Goal: Information Seeking & Learning: Learn about a topic

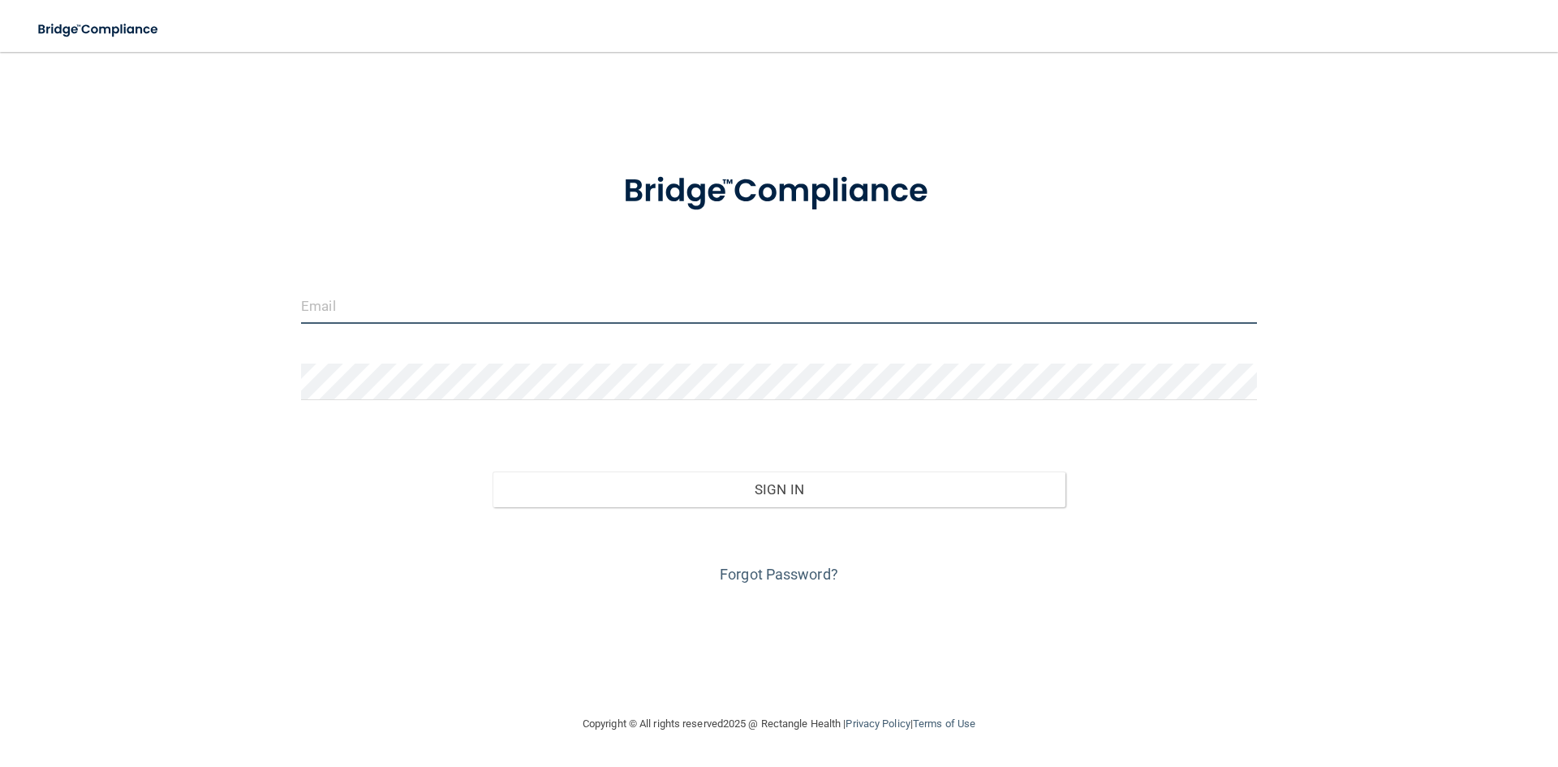
click at [493, 304] on input "email" at bounding box center [779, 305] width 956 height 37
type input "[EMAIL_ADDRESS][DOMAIN_NAME]"
click at [424, 362] on form "thetoothom@gmail.com Invalid email/password. You don't have permission to acces…" at bounding box center [779, 368] width 956 height 438
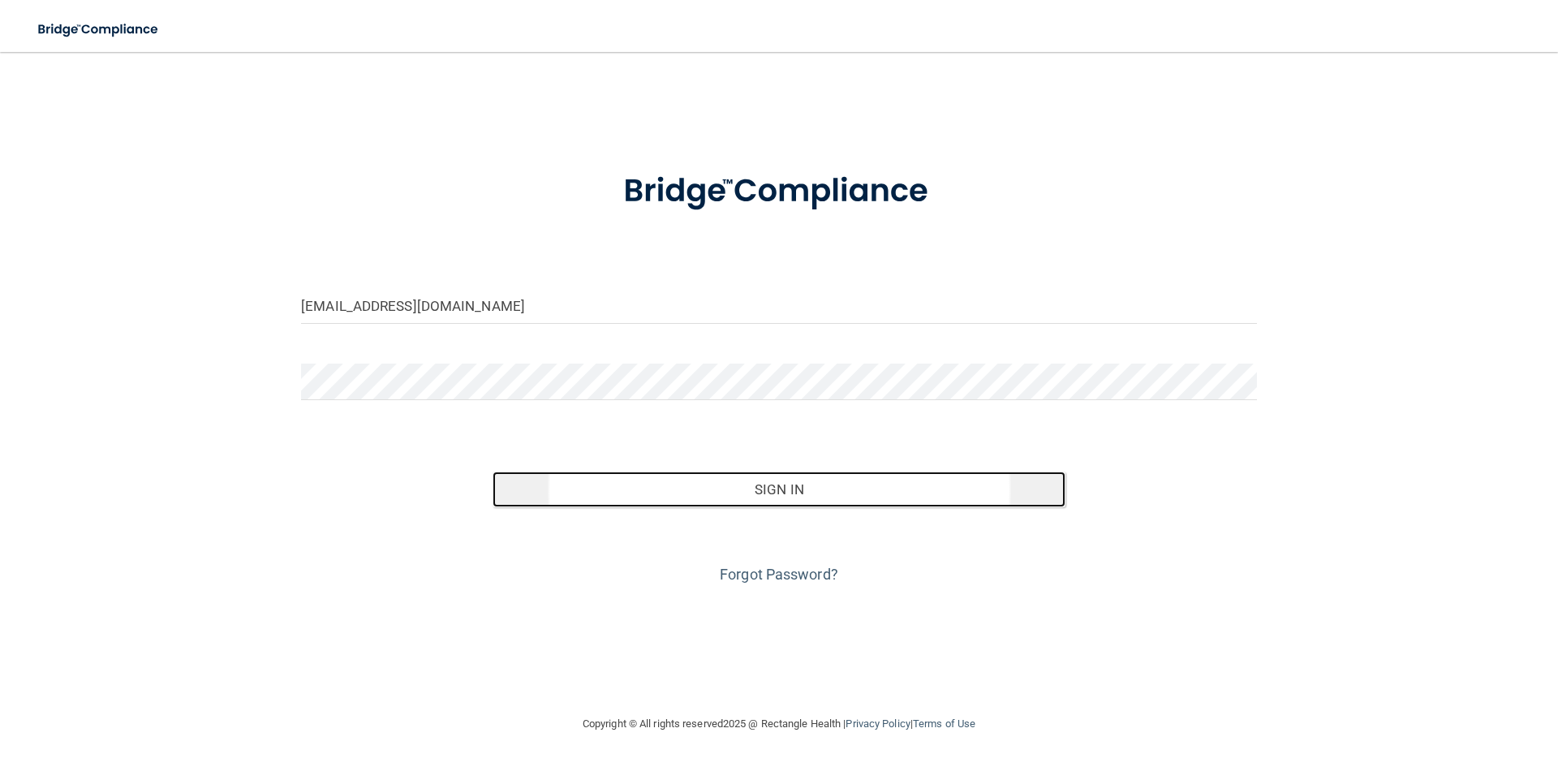
click at [751, 497] on button "Sign In" at bounding box center [779, 489] width 574 height 36
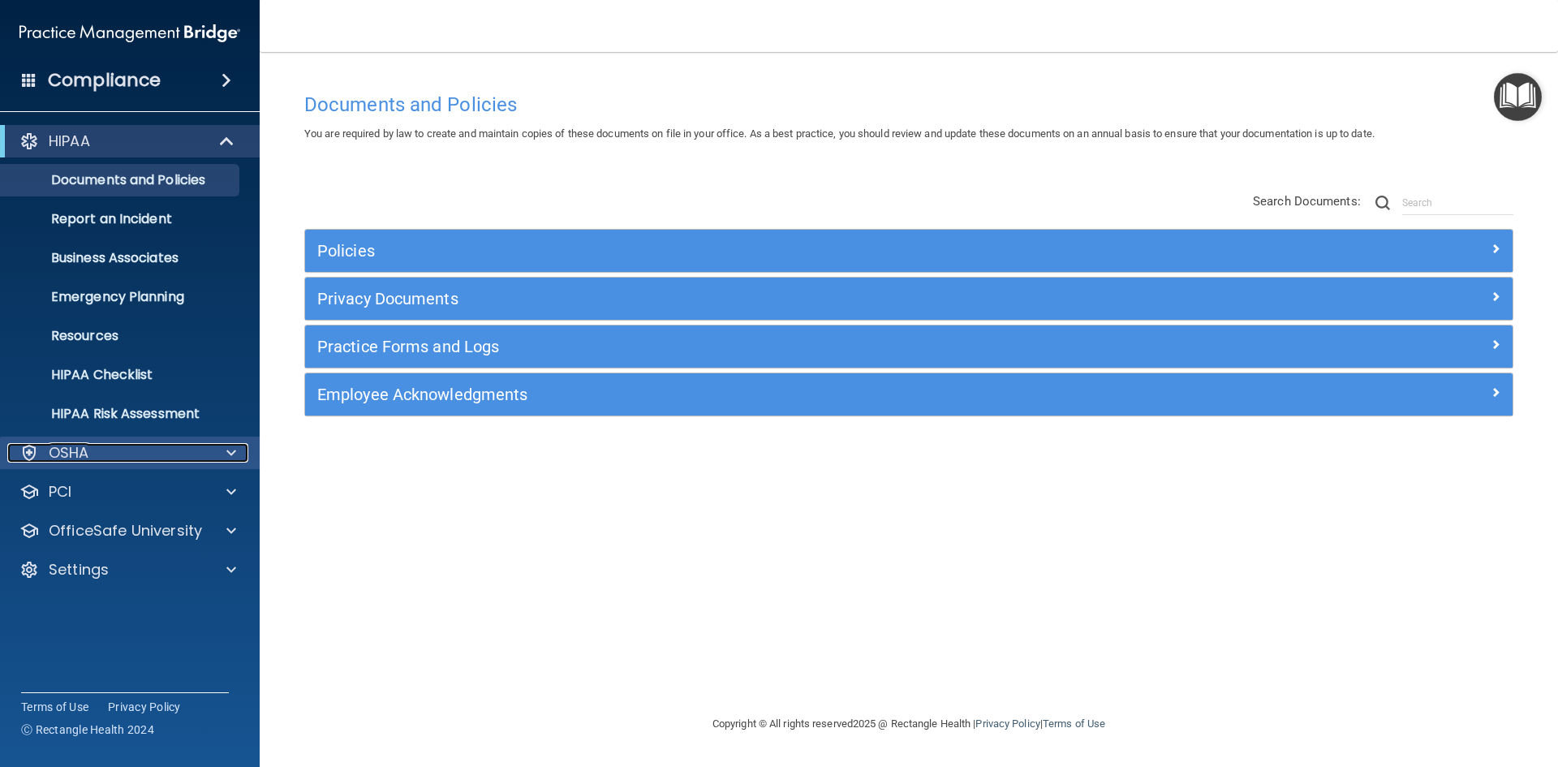
click at [199, 460] on div "OSHA" at bounding box center [107, 452] width 201 height 19
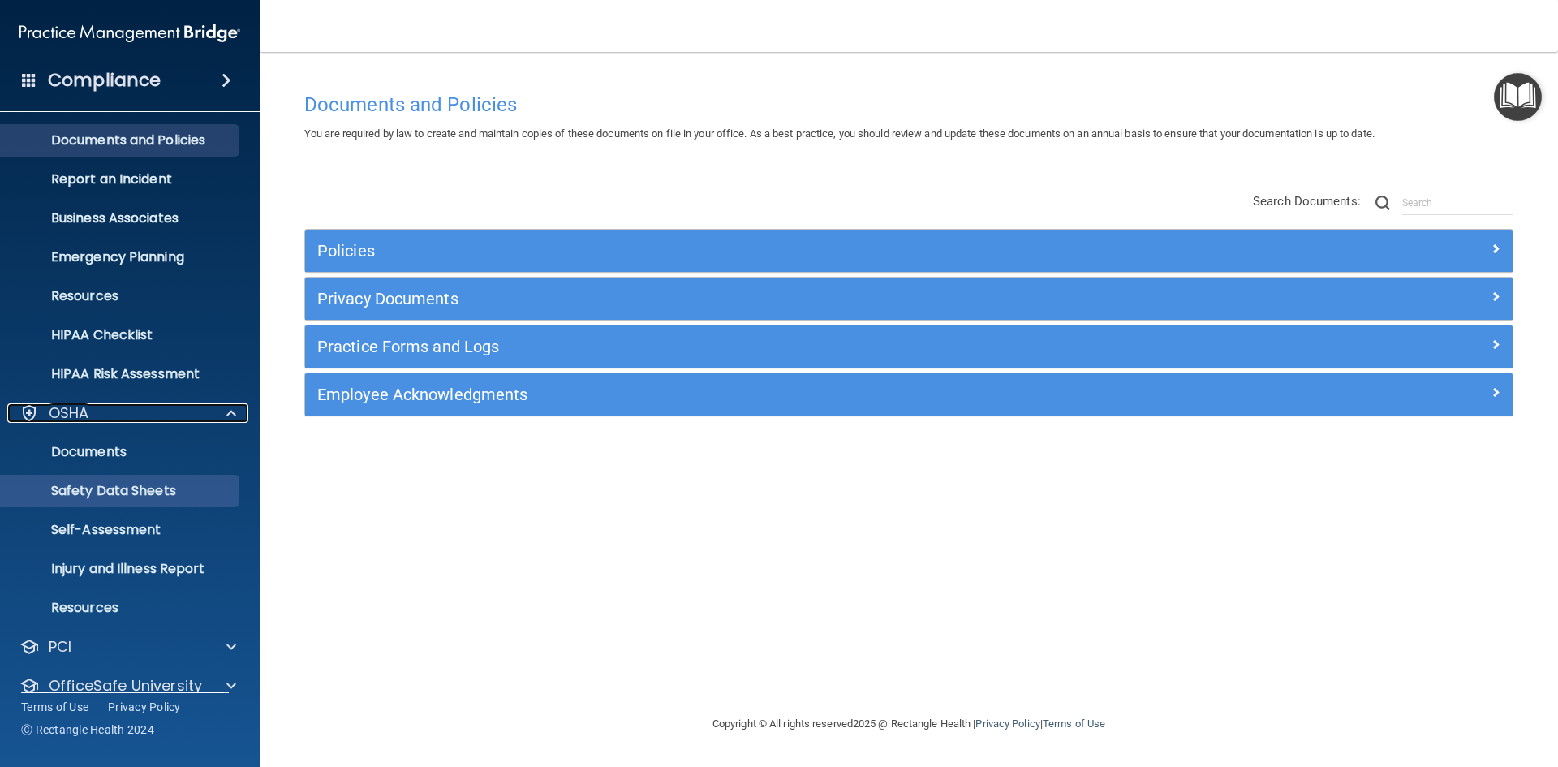
scroll to position [101, 0]
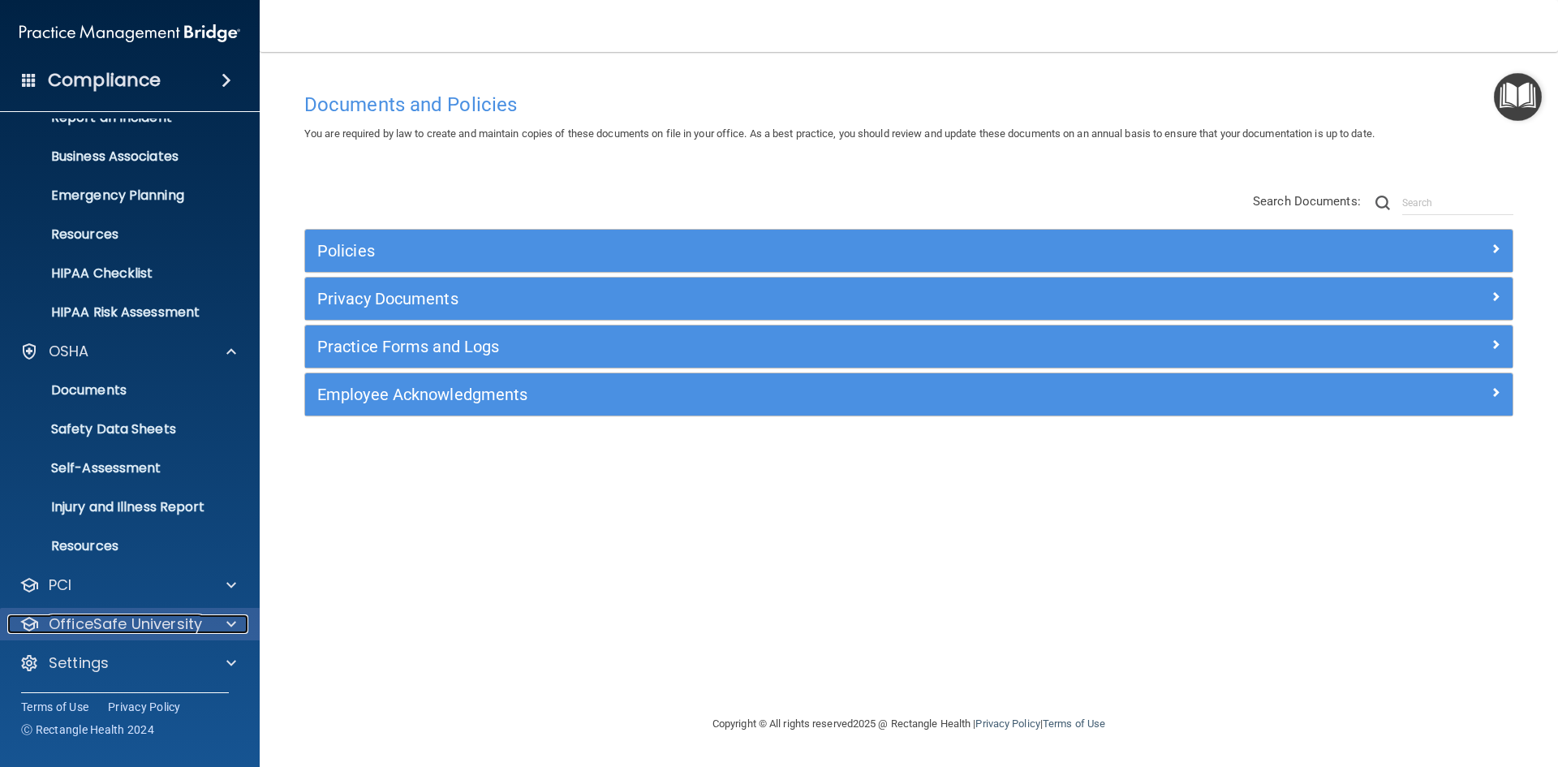
click at [233, 628] on span at bounding box center [231, 623] width 10 height 19
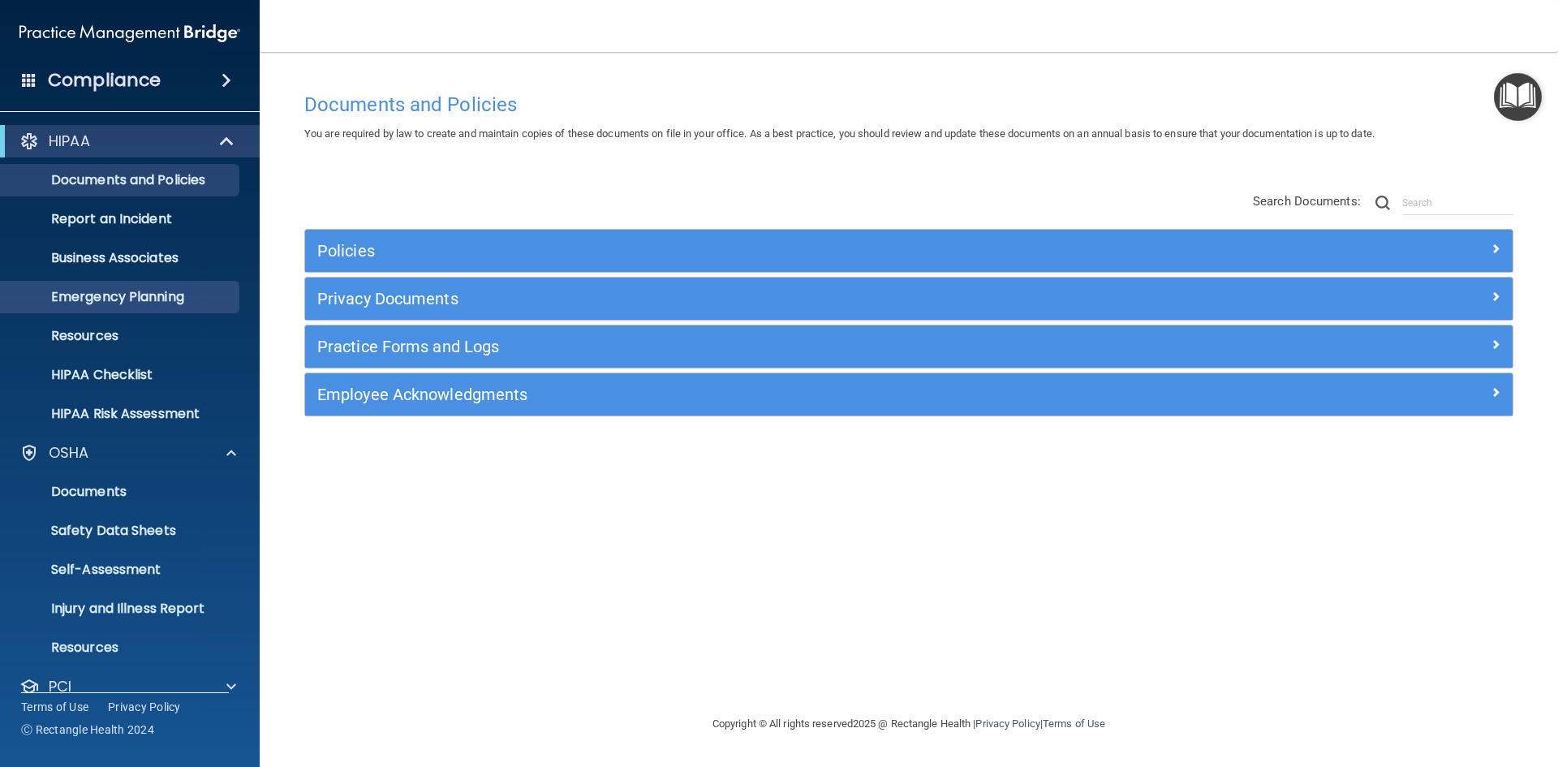
scroll to position [218, 0]
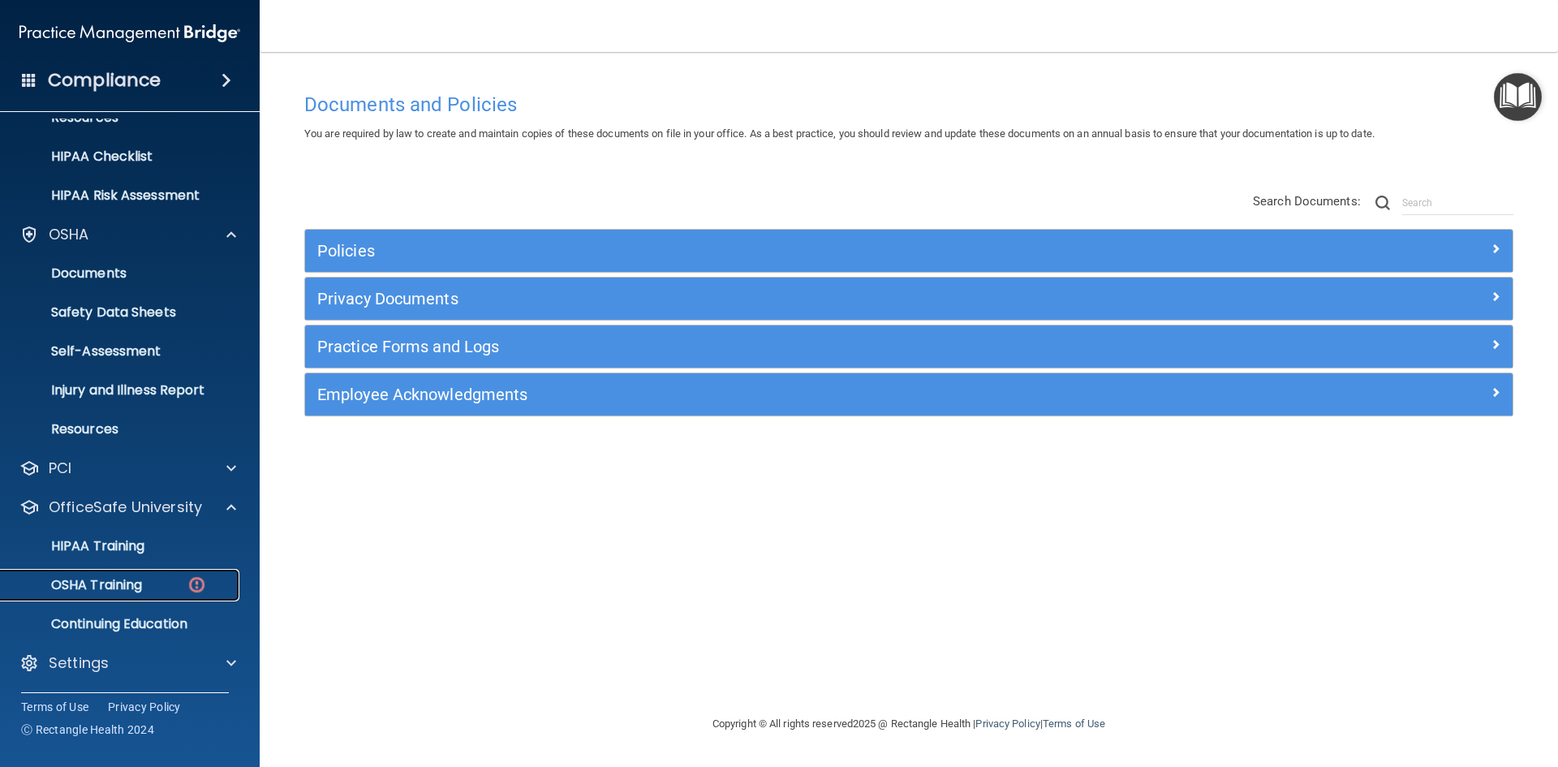
click at [143, 572] on link "OSHA Training" at bounding box center [112, 585] width 256 height 32
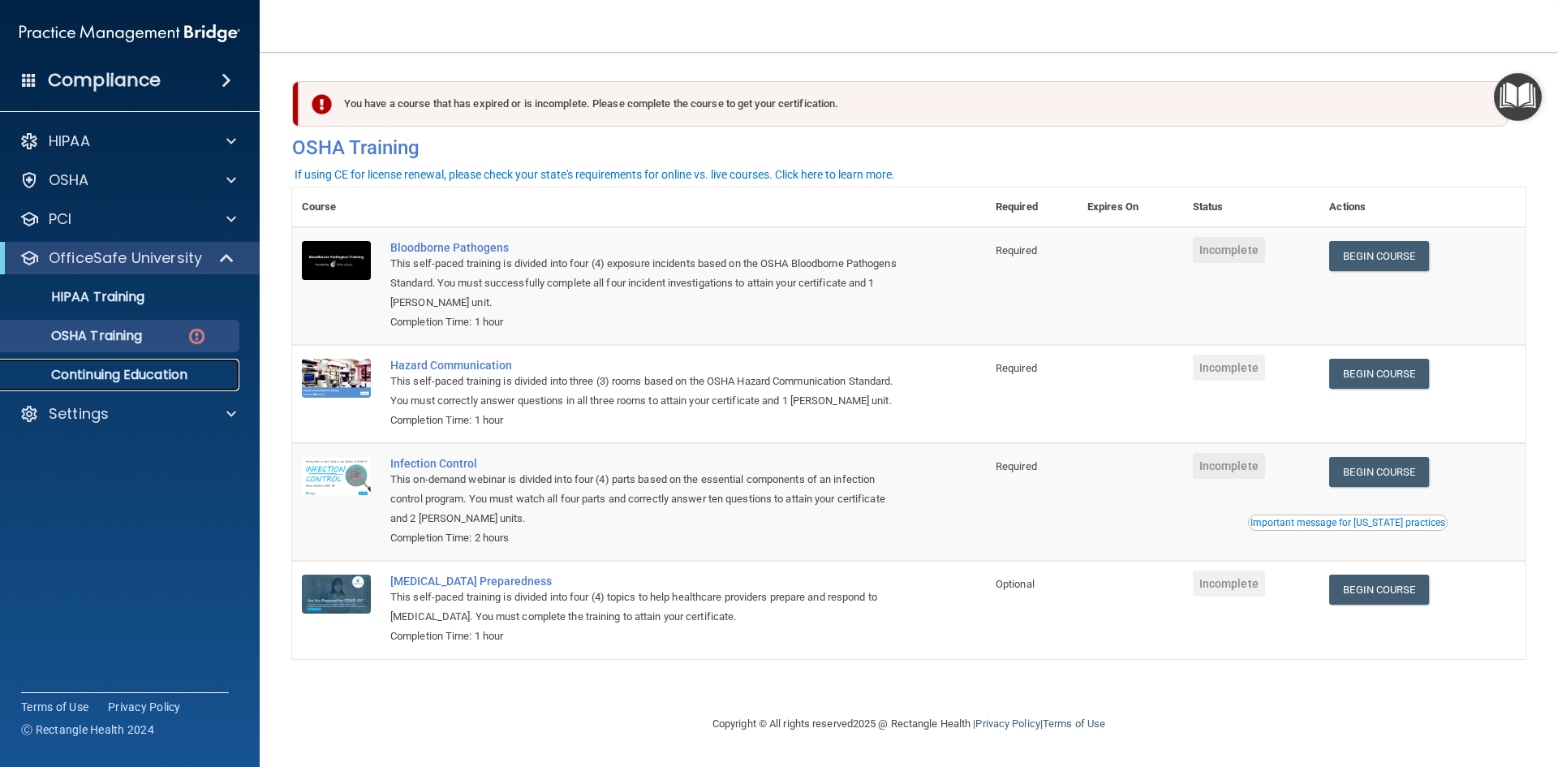
click at [113, 368] on p "Continuing Education" at bounding box center [121, 375] width 221 height 16
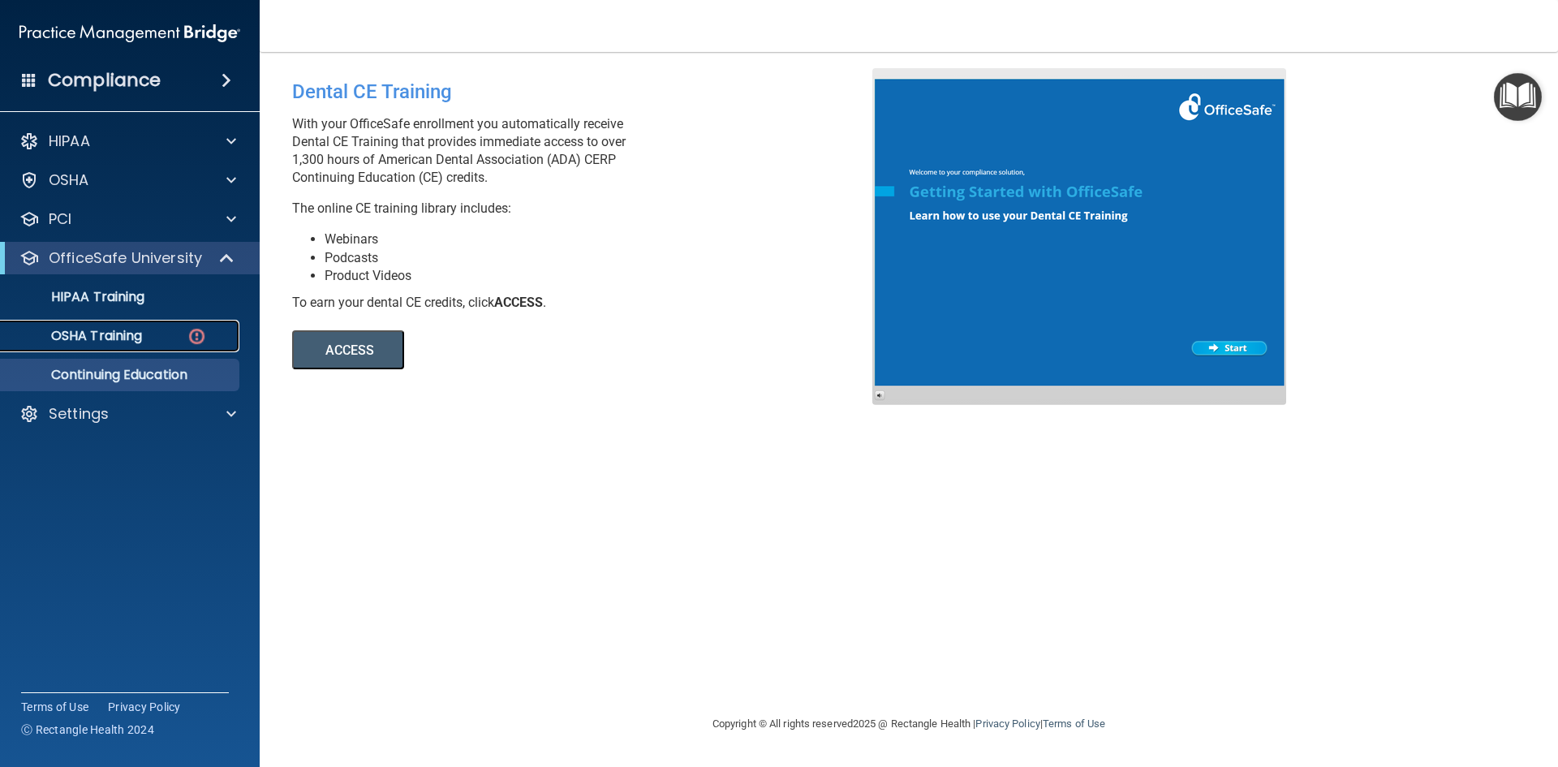
click at [127, 325] on link "OSHA Training" at bounding box center [112, 336] width 256 height 32
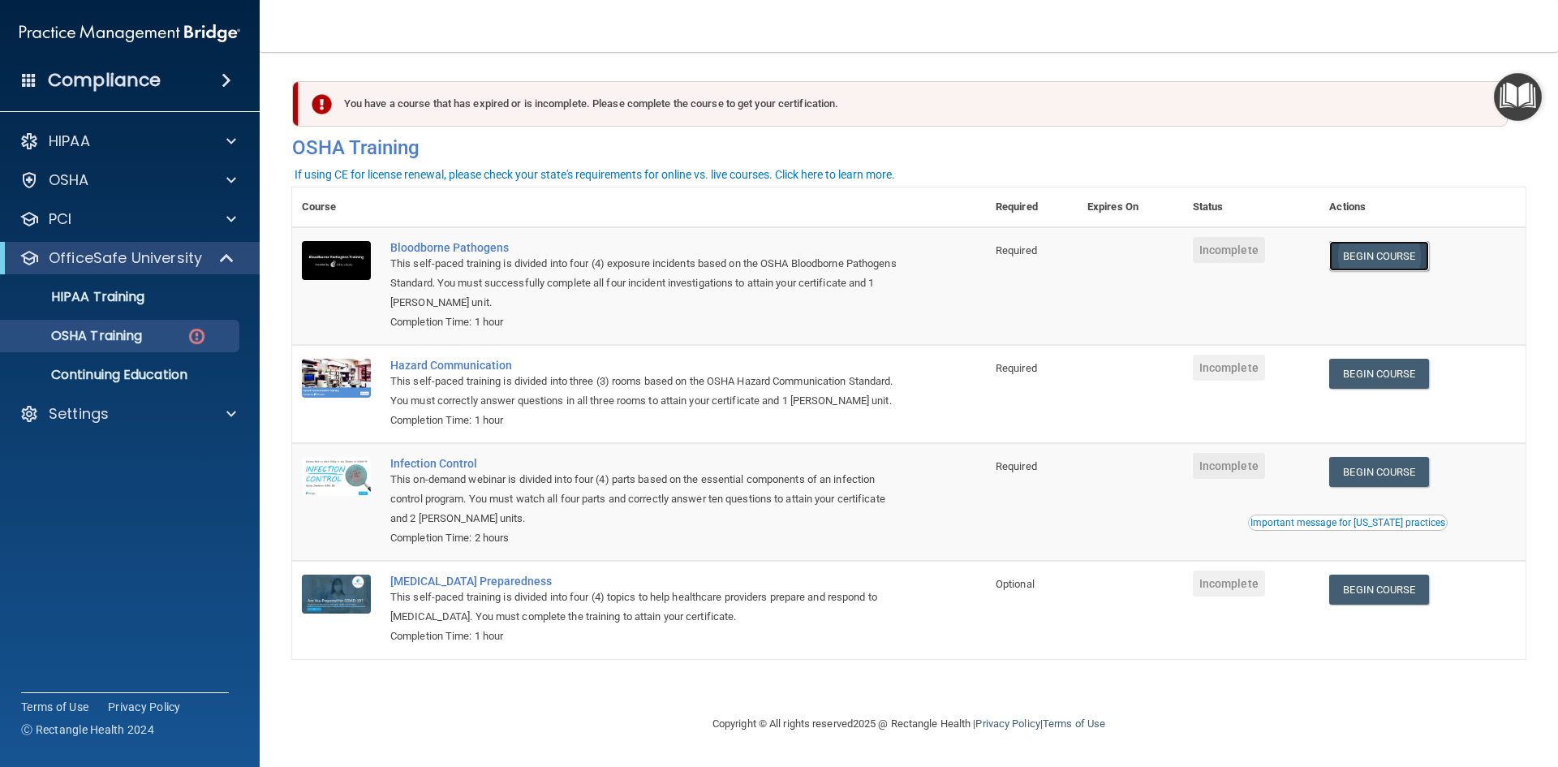
click at [1387, 252] on link "Begin Course" at bounding box center [1378, 256] width 99 height 30
click at [84, 381] on p "Continuing Education" at bounding box center [121, 375] width 221 height 16
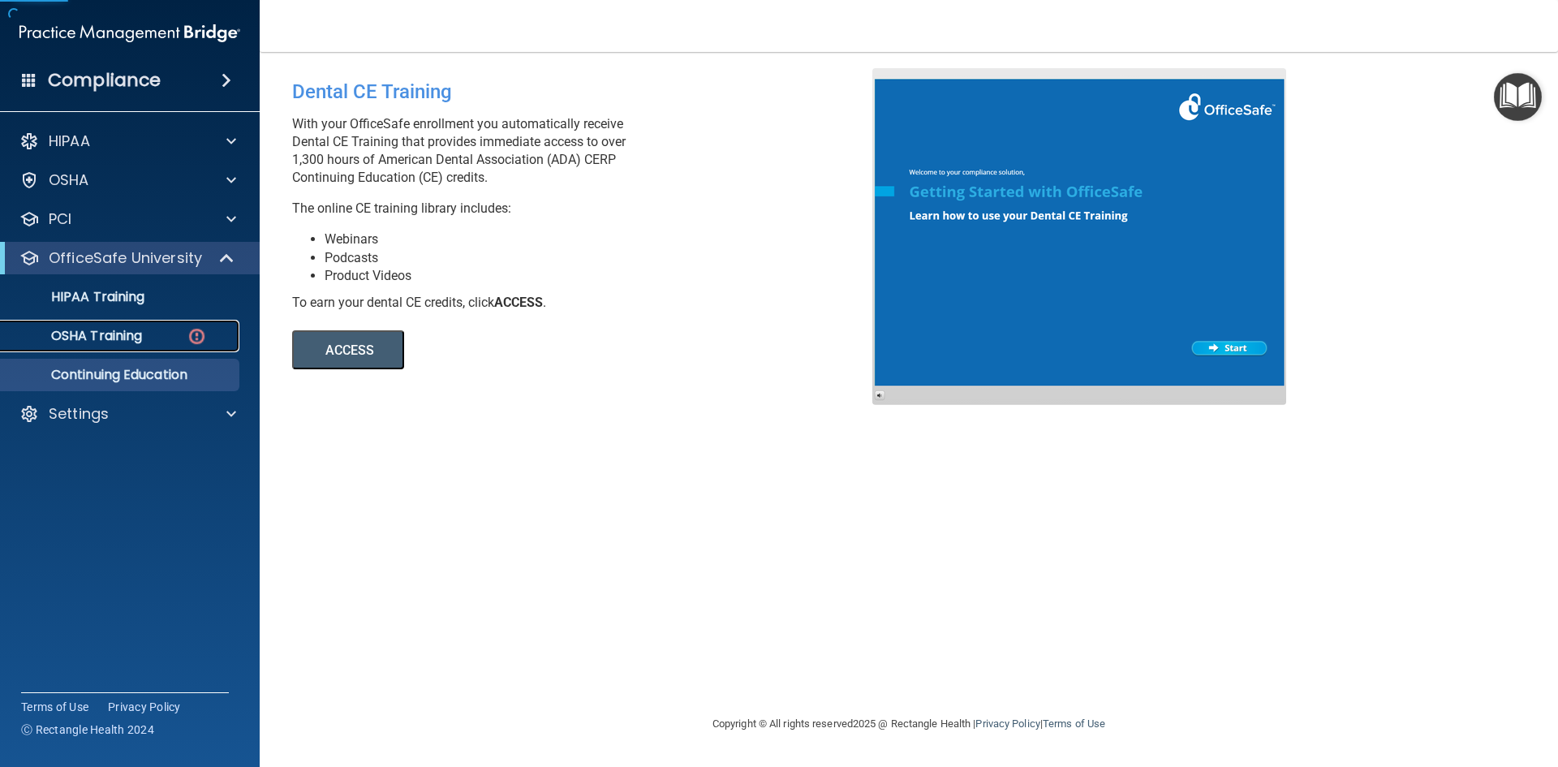
click at [128, 340] on p "OSHA Training" at bounding box center [76, 336] width 131 height 16
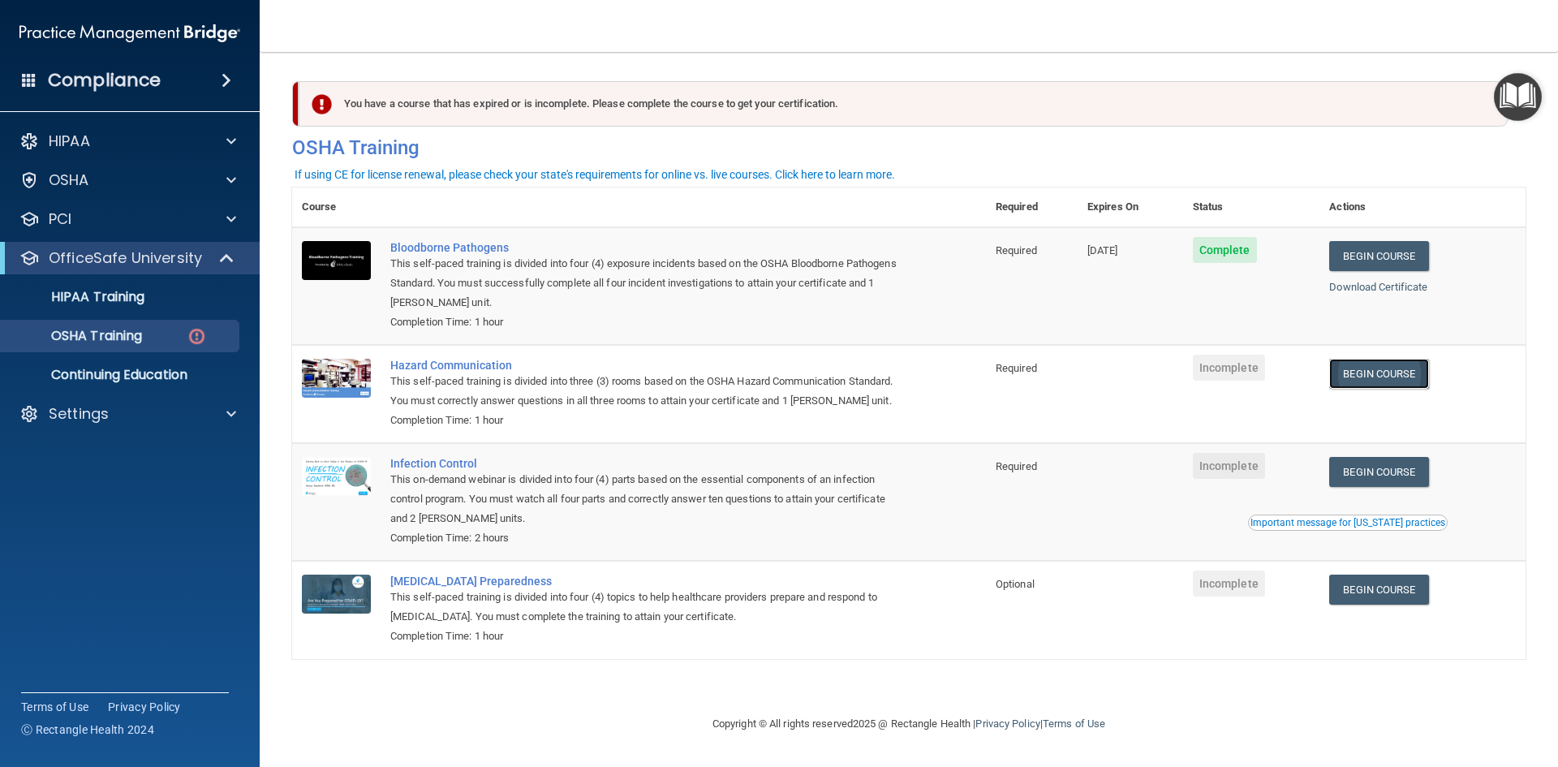
click at [1400, 376] on link "Begin Course" at bounding box center [1378, 374] width 99 height 30
click at [106, 325] on link "OSHA Training" at bounding box center [112, 336] width 256 height 32
click at [110, 299] on p "HIPAA Training" at bounding box center [78, 297] width 134 height 16
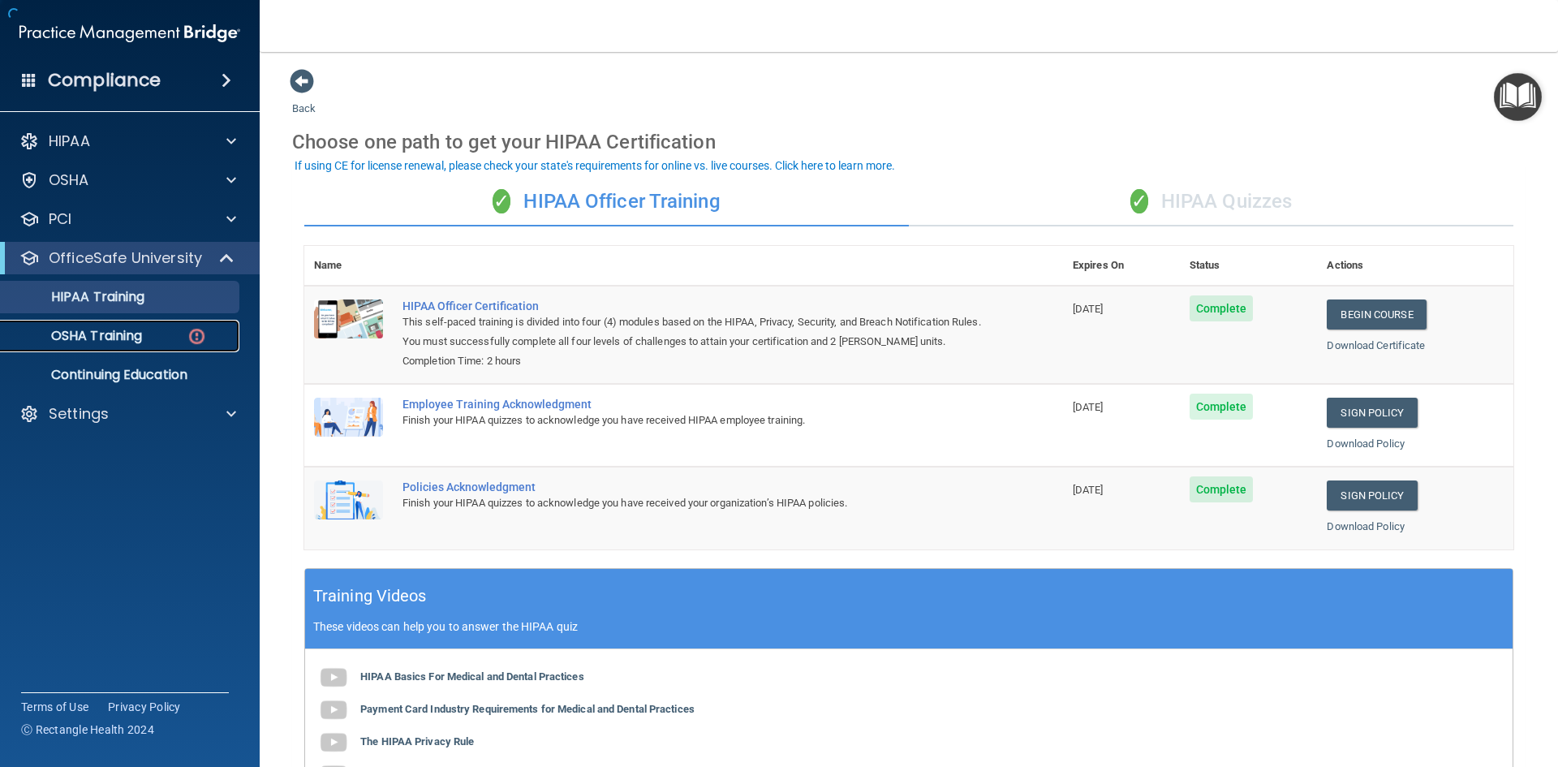
click at [103, 325] on link "OSHA Training" at bounding box center [112, 336] width 256 height 32
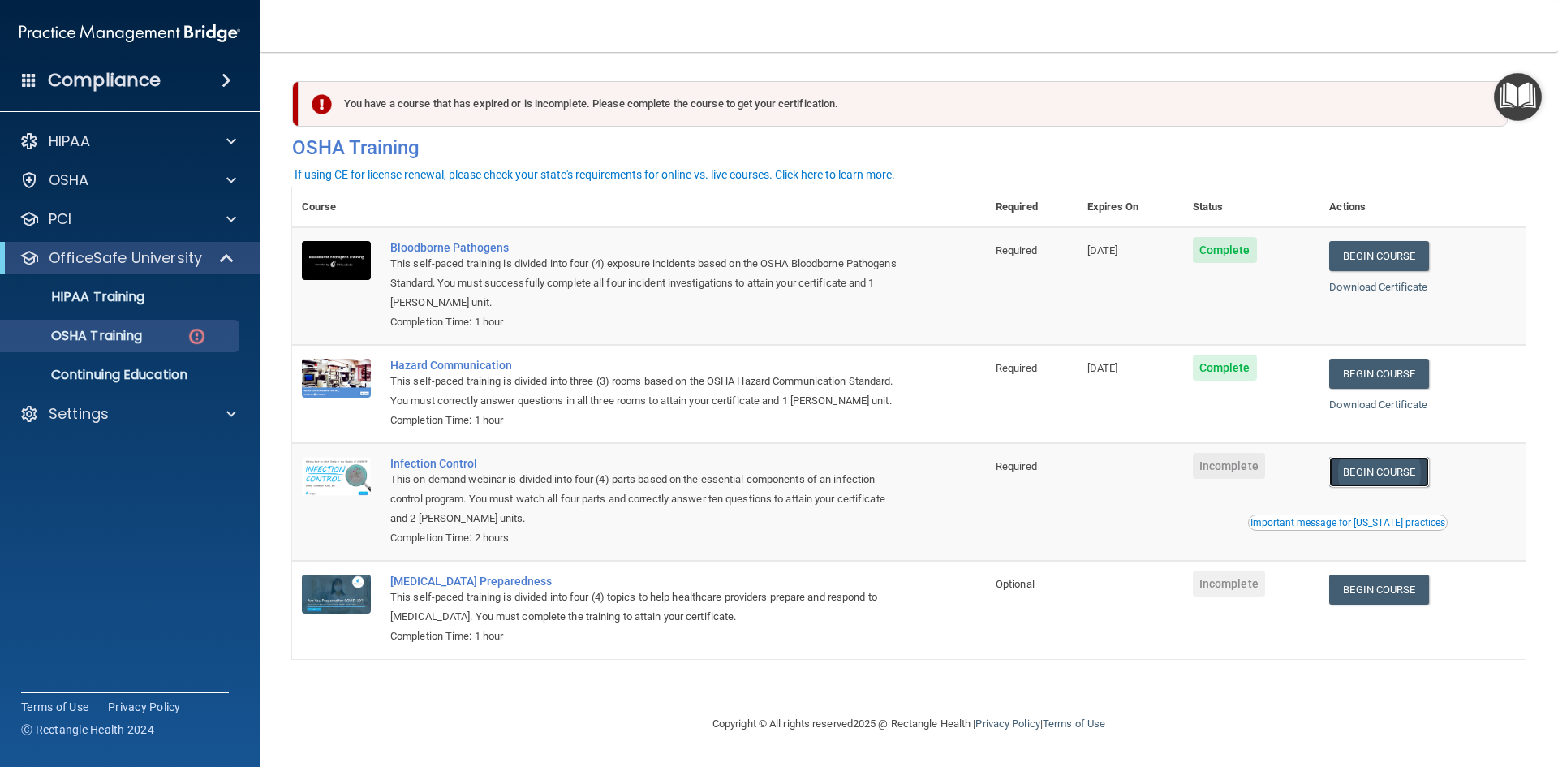
click at [1384, 468] on link "Begin Course" at bounding box center [1378, 472] width 99 height 30
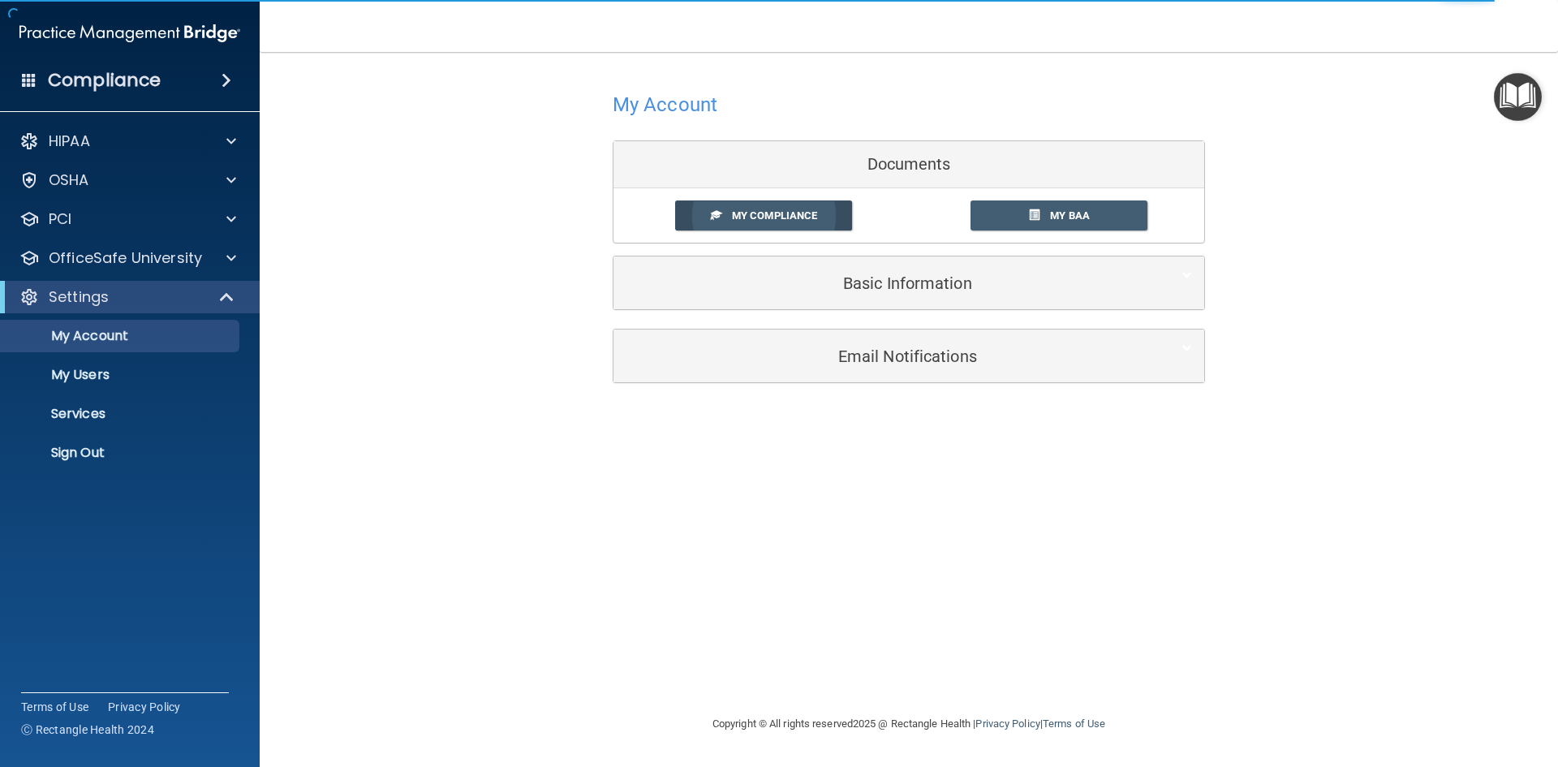
click at [745, 213] on span "My Compliance" at bounding box center [774, 215] width 85 height 12
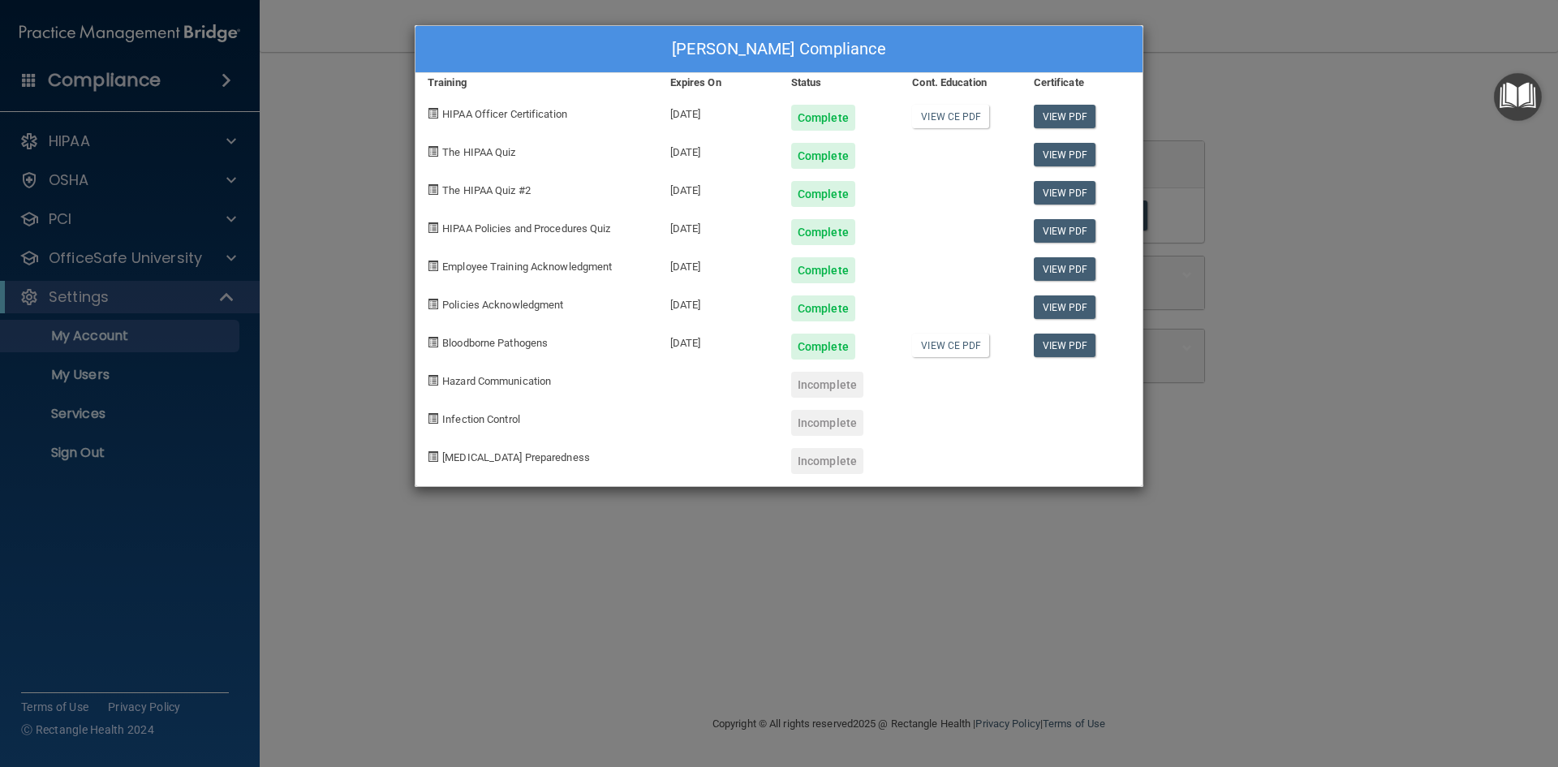
click at [1269, 202] on div "Maryann Cabrera's Compliance Training Expires On Status Cont. Education Certifi…" at bounding box center [779, 383] width 1558 height 767
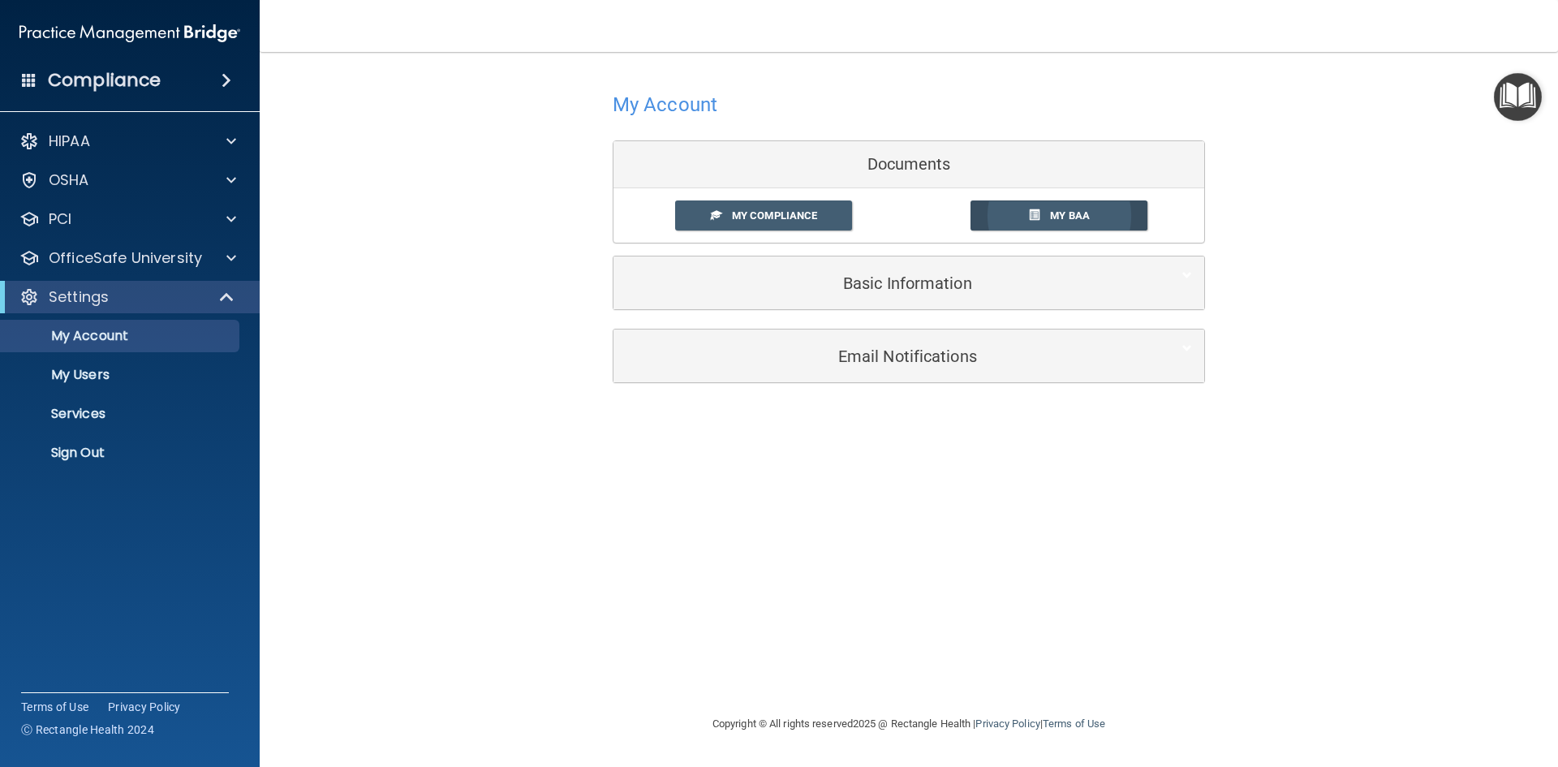
click at [1067, 224] on link "My BAA" at bounding box center [1059, 215] width 178 height 30
click at [785, 229] on link "My Compliance" at bounding box center [764, 215] width 178 height 30
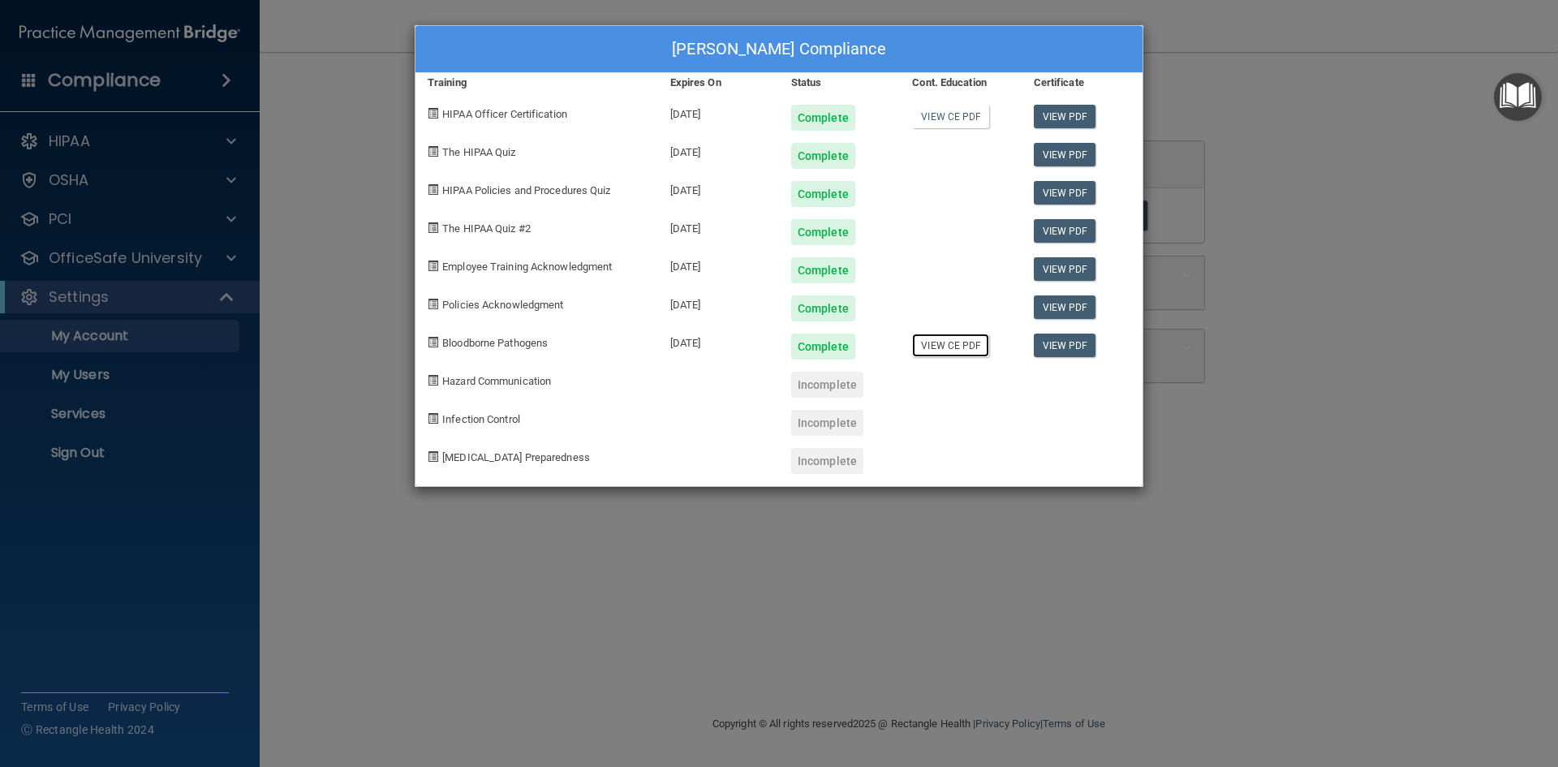
click at [954, 353] on link "View CE PDF" at bounding box center [950, 345] width 77 height 24
click at [1429, 200] on div "Maryann Cabrera's Compliance Training Expires On Status Cont. Education Certifi…" at bounding box center [779, 383] width 1558 height 767
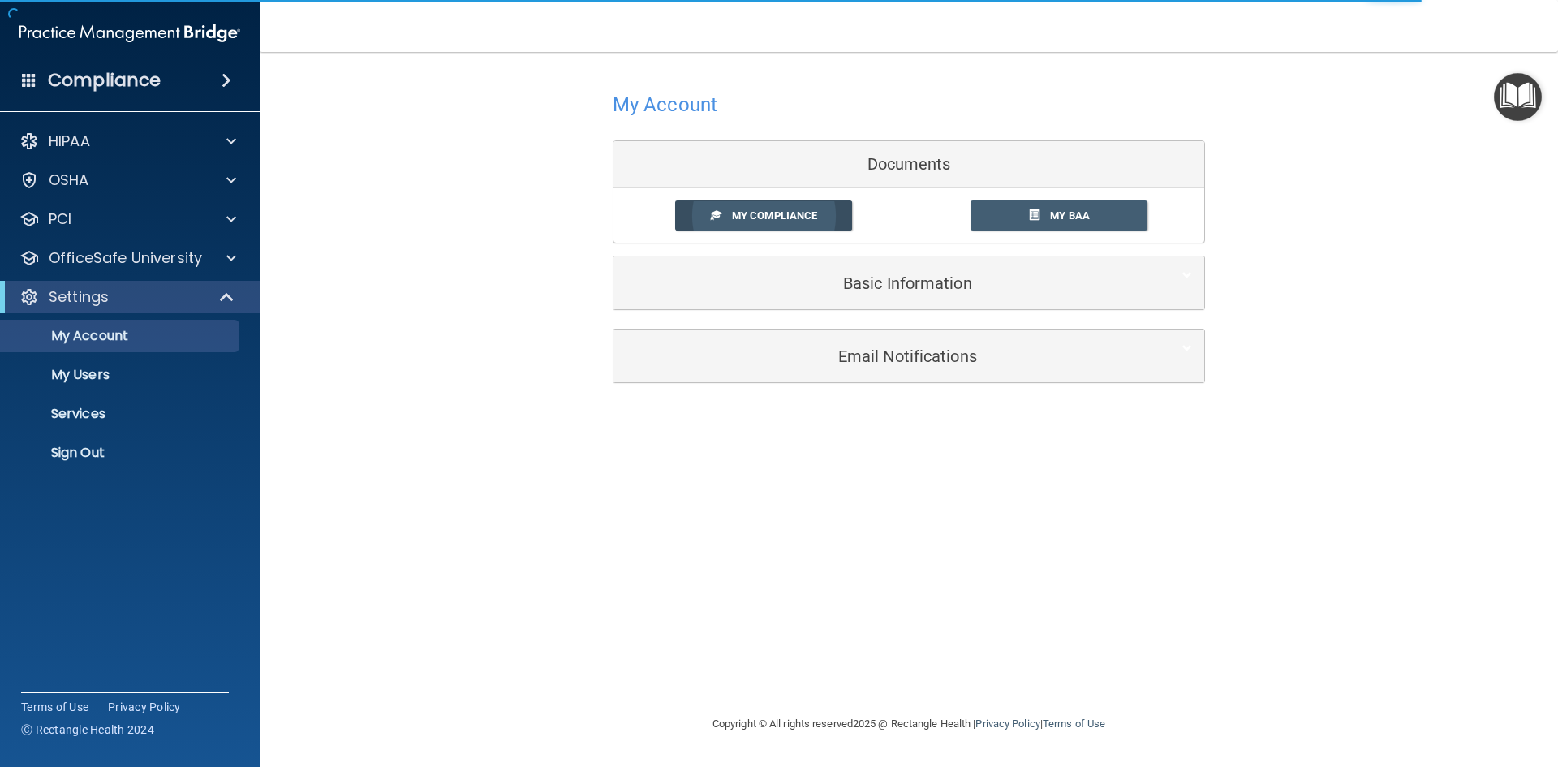
click at [789, 213] on span "My Compliance" at bounding box center [774, 215] width 85 height 12
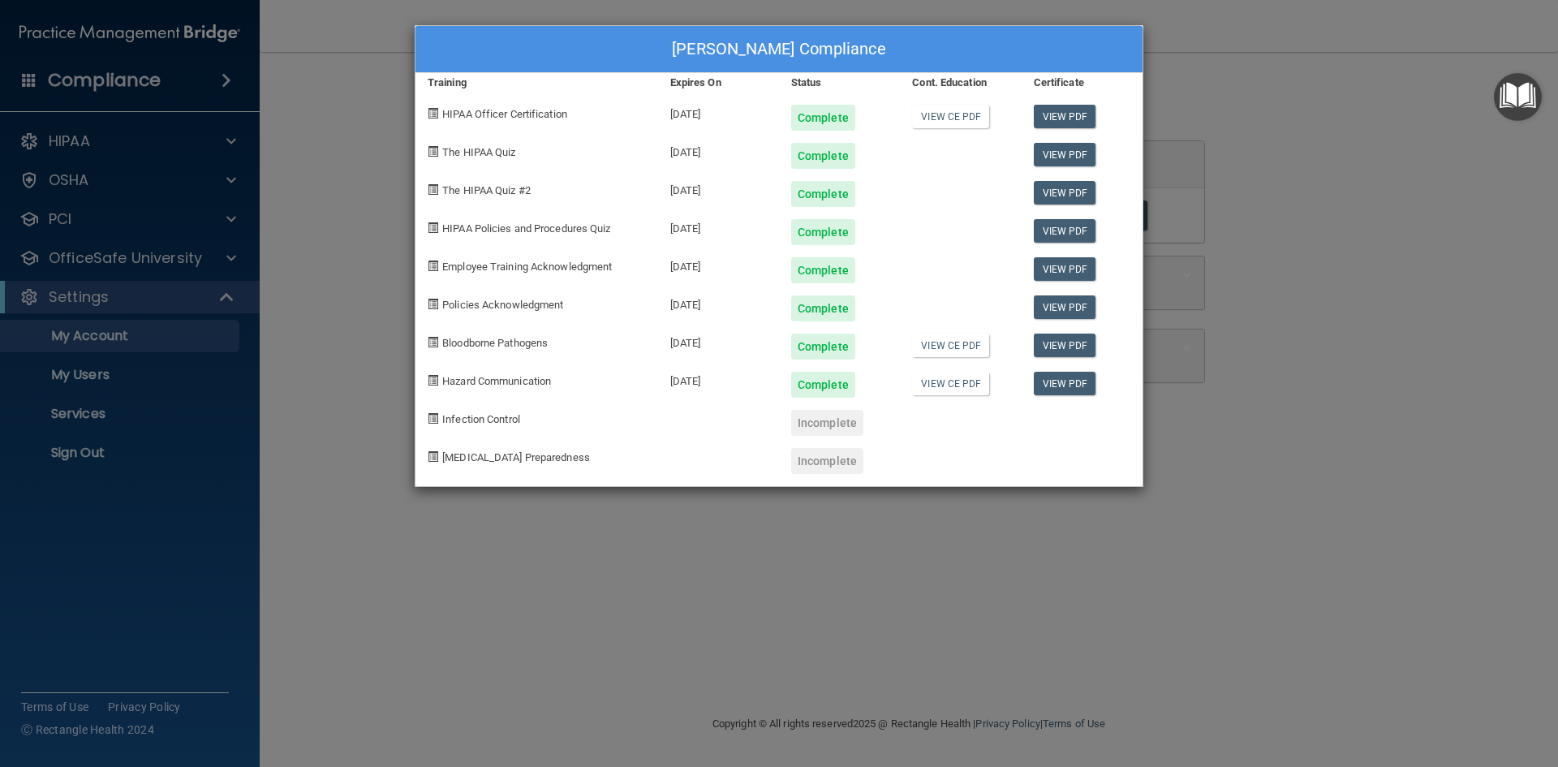
click at [1360, 64] on div "Maryann Cabrera's Compliance Training Expires On Status Cont. Education Certifi…" at bounding box center [779, 383] width 1558 height 767
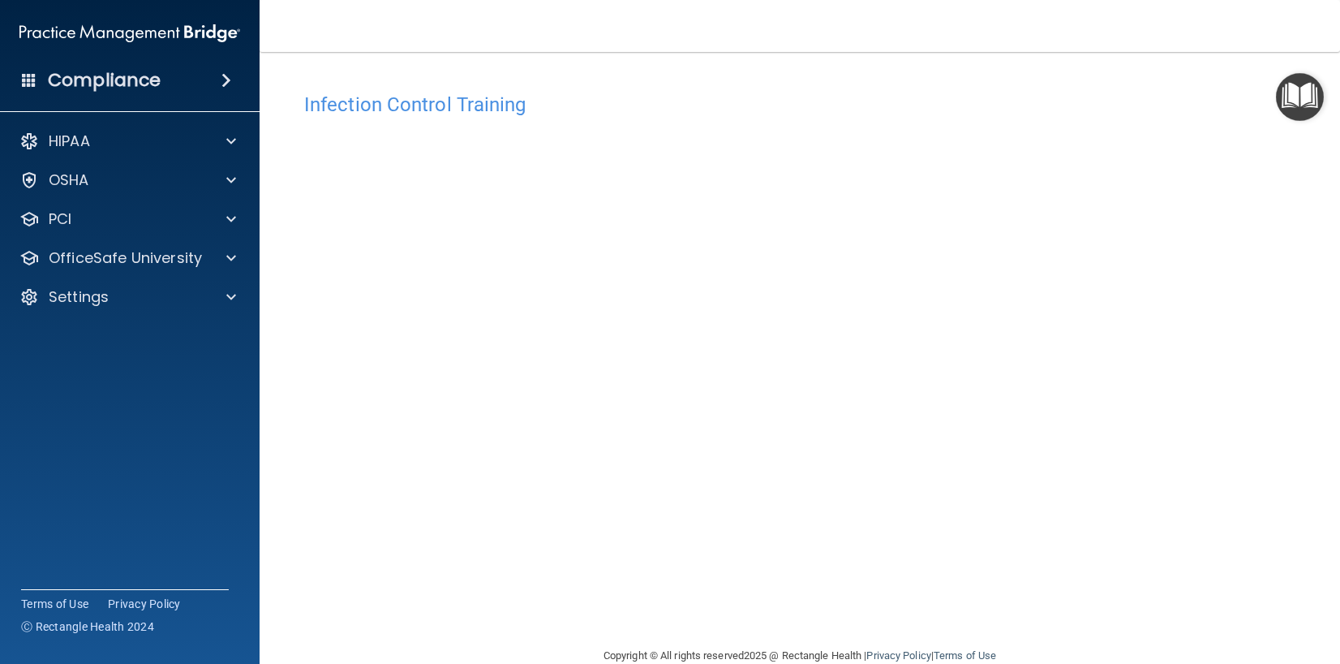
click at [872, 53] on main "Infection Control Training This course doesn’t expire until . Are you sure you …" at bounding box center [800, 358] width 1081 height 612
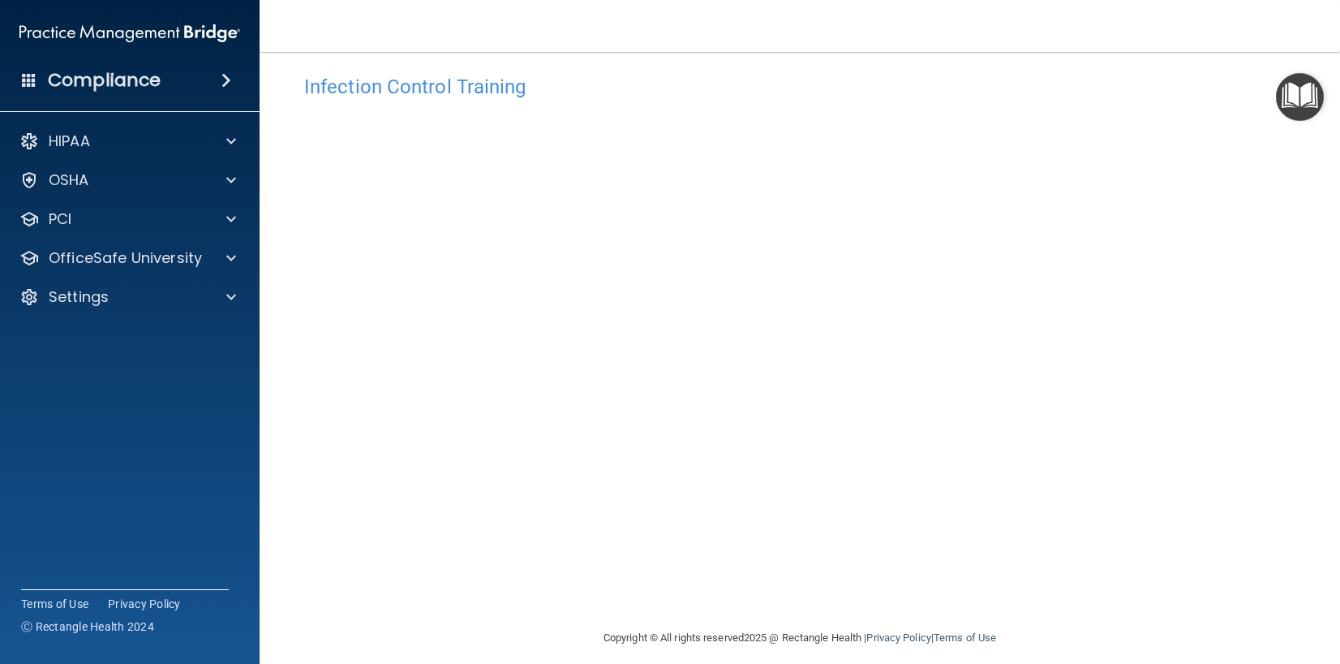
scroll to position [31, 0]
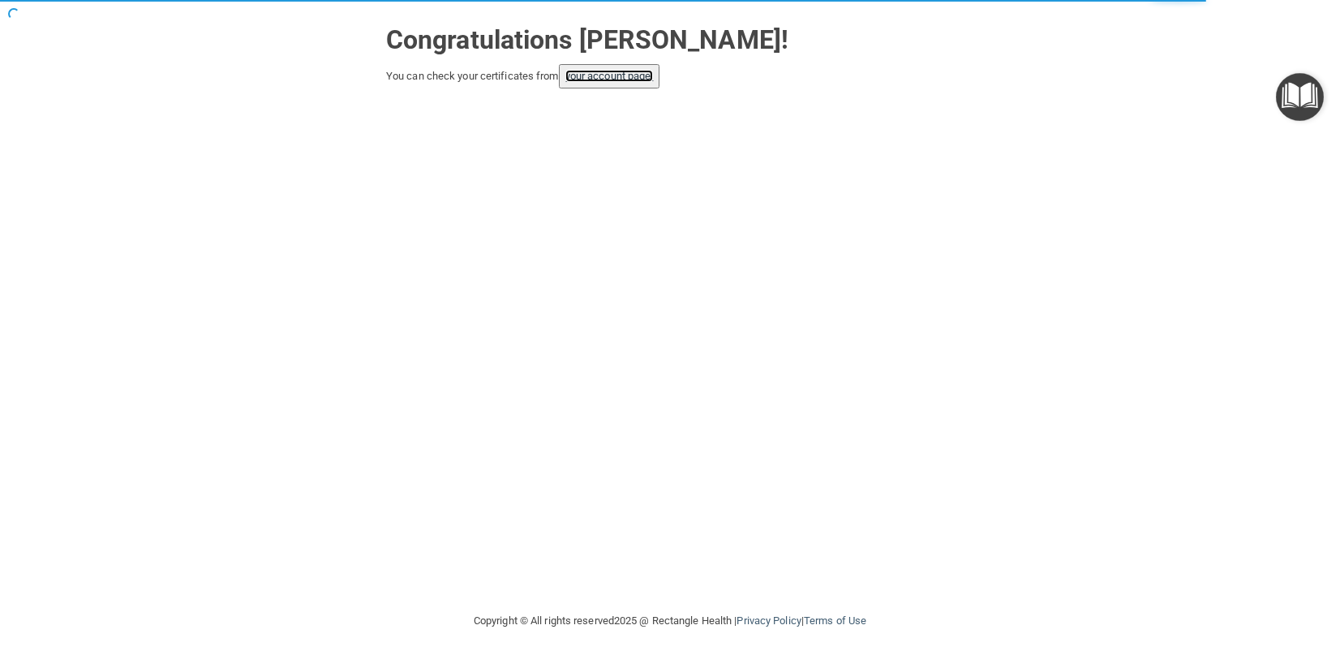
click at [643, 73] on link "your account page!" at bounding box center [610, 76] width 88 height 12
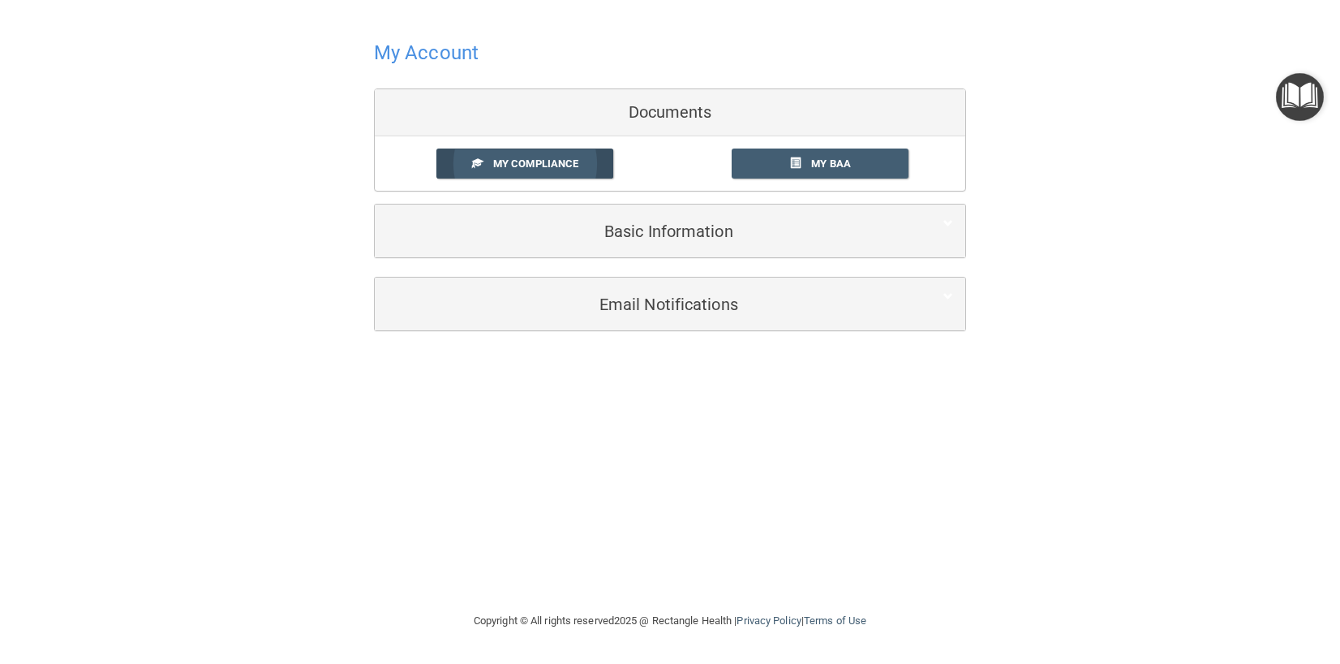
click at [528, 162] on span "My Compliance" at bounding box center [535, 163] width 85 height 12
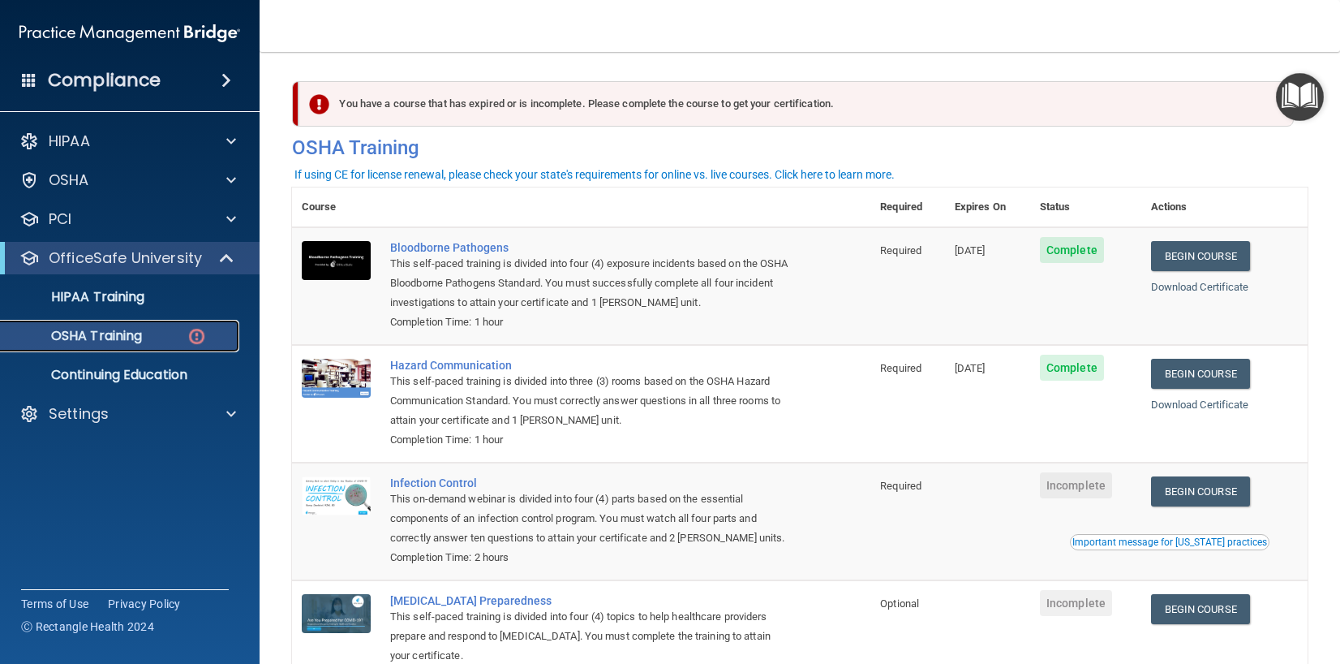
click at [148, 327] on link "OSHA Training" at bounding box center [112, 336] width 256 height 32
click at [85, 282] on link "HIPAA Training" at bounding box center [112, 297] width 256 height 32
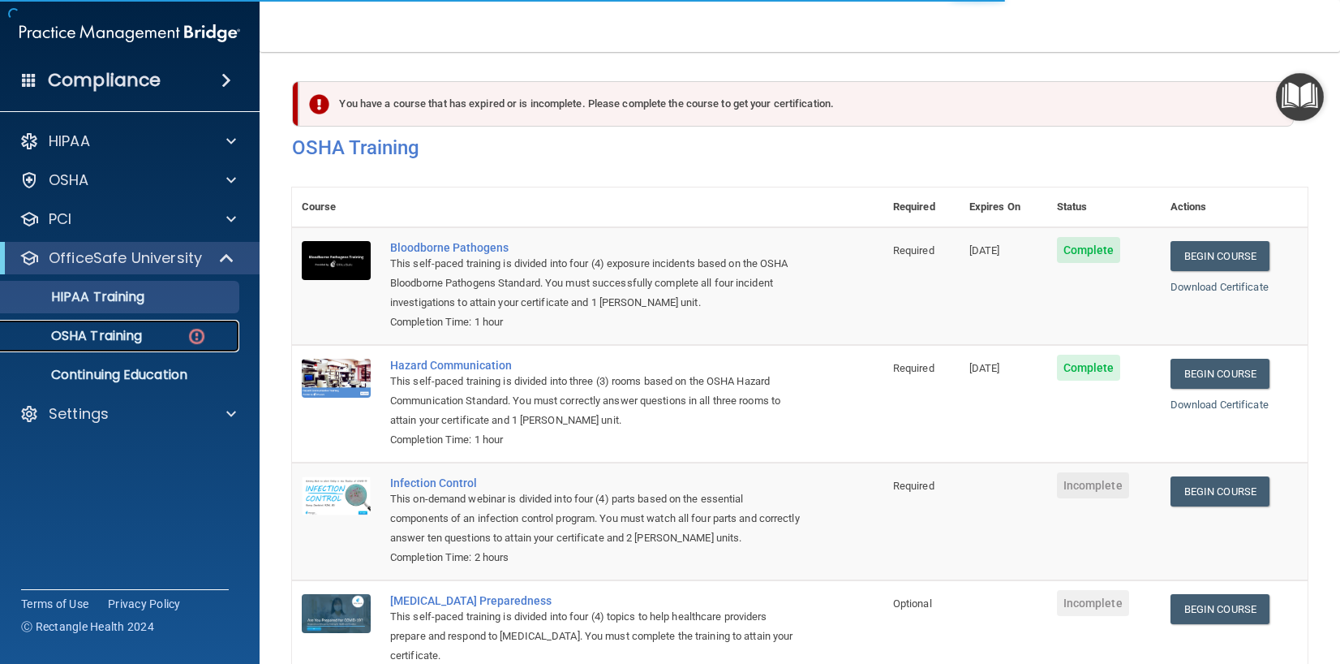
click at [88, 333] on p "OSHA Training" at bounding box center [76, 336] width 131 height 16
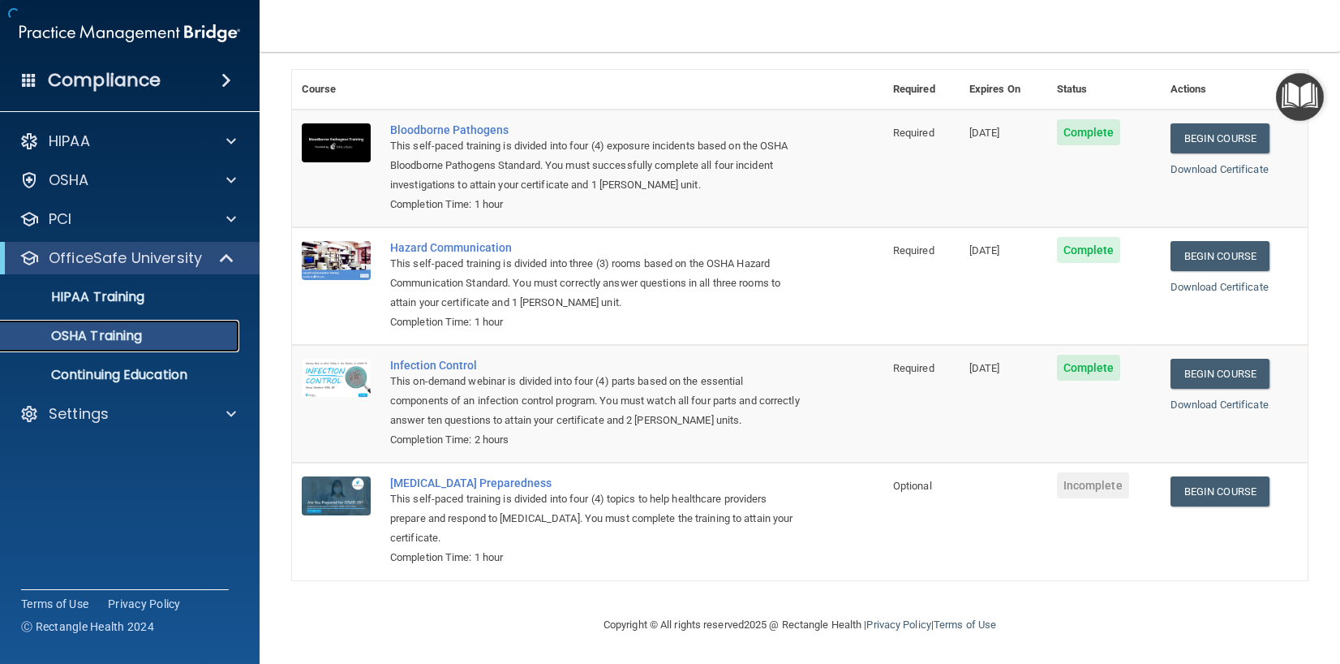
scroll to position [76, 0]
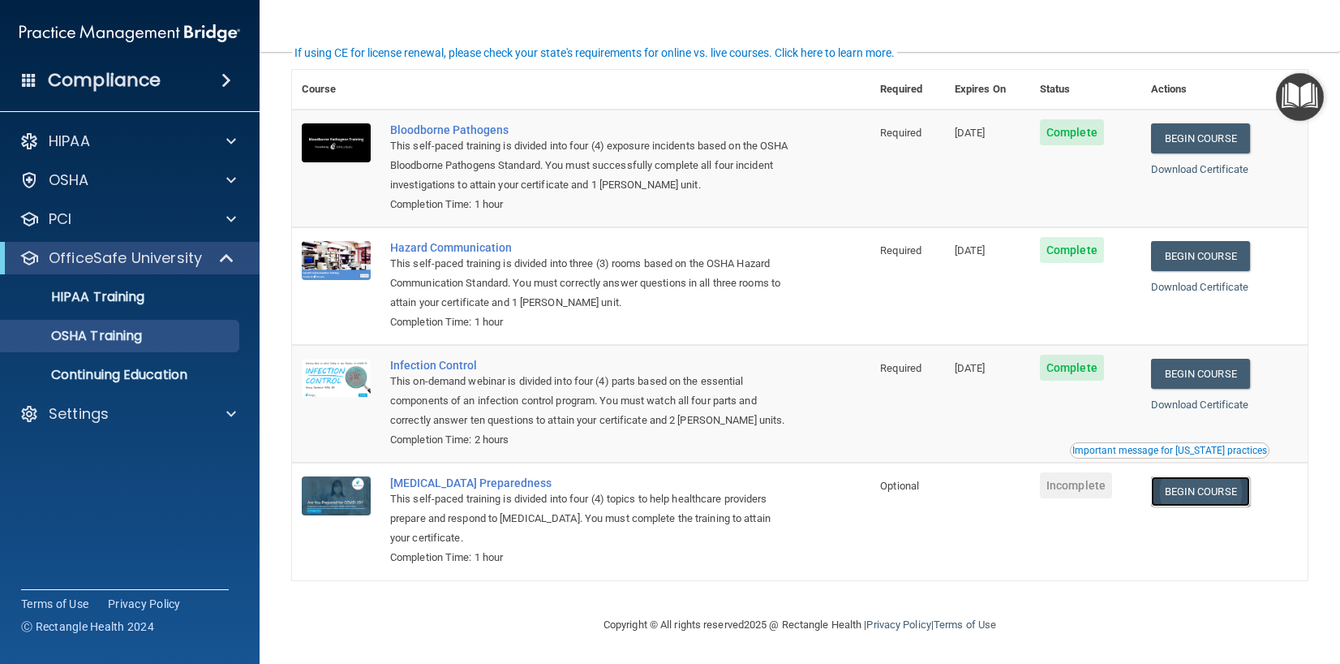
click at [1190, 492] on link "Begin Course" at bounding box center [1200, 491] width 99 height 30
click at [133, 323] on link "OSHA Training" at bounding box center [112, 336] width 256 height 32
click at [121, 285] on link "HIPAA Training" at bounding box center [112, 297] width 256 height 32
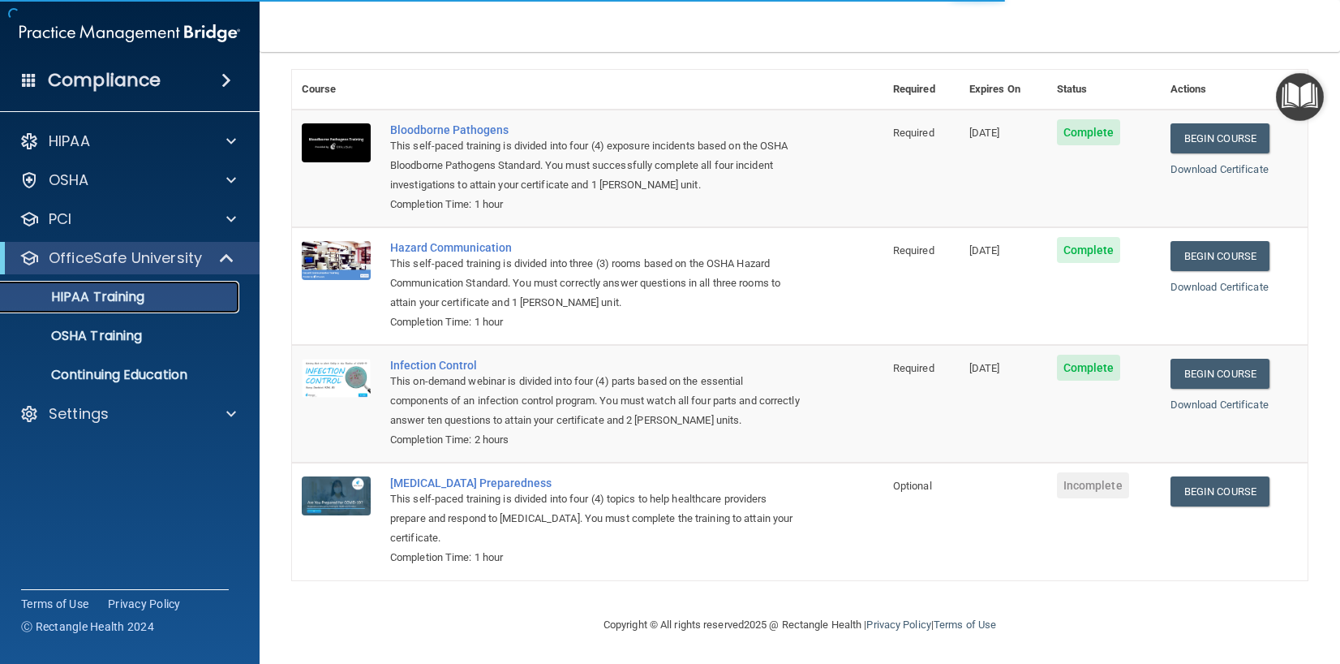
scroll to position [428, 0]
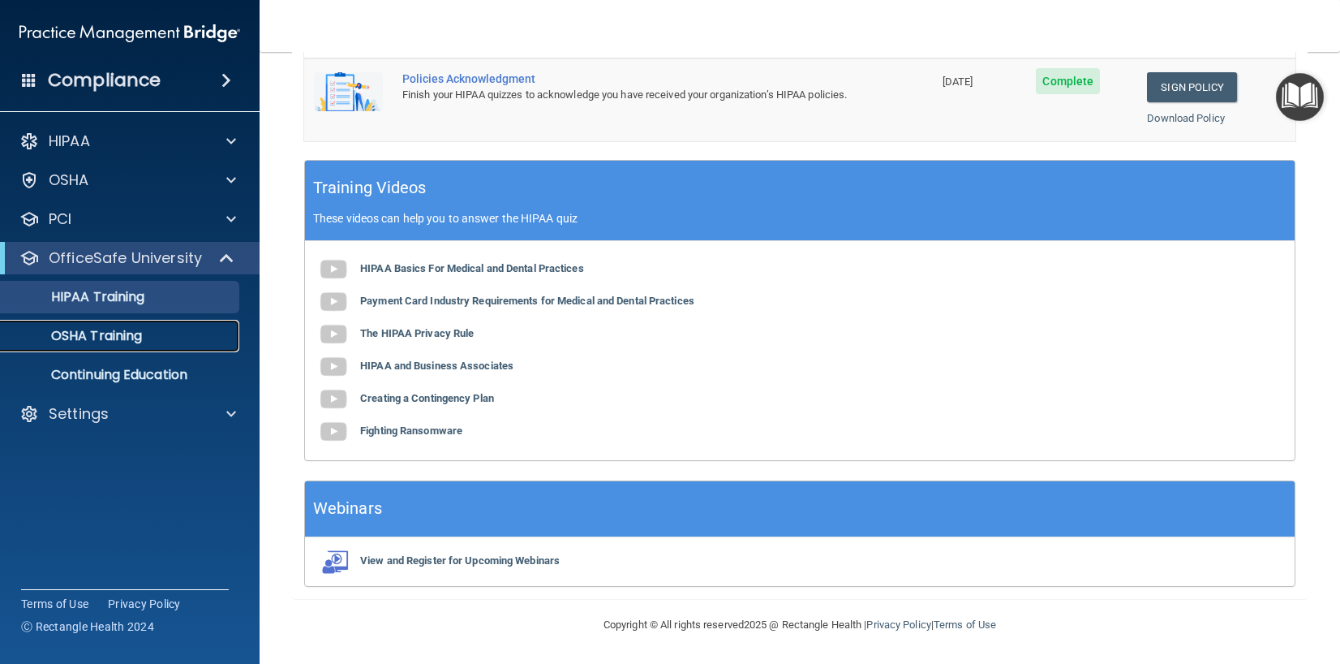
click at [102, 333] on p "OSHA Training" at bounding box center [76, 336] width 131 height 16
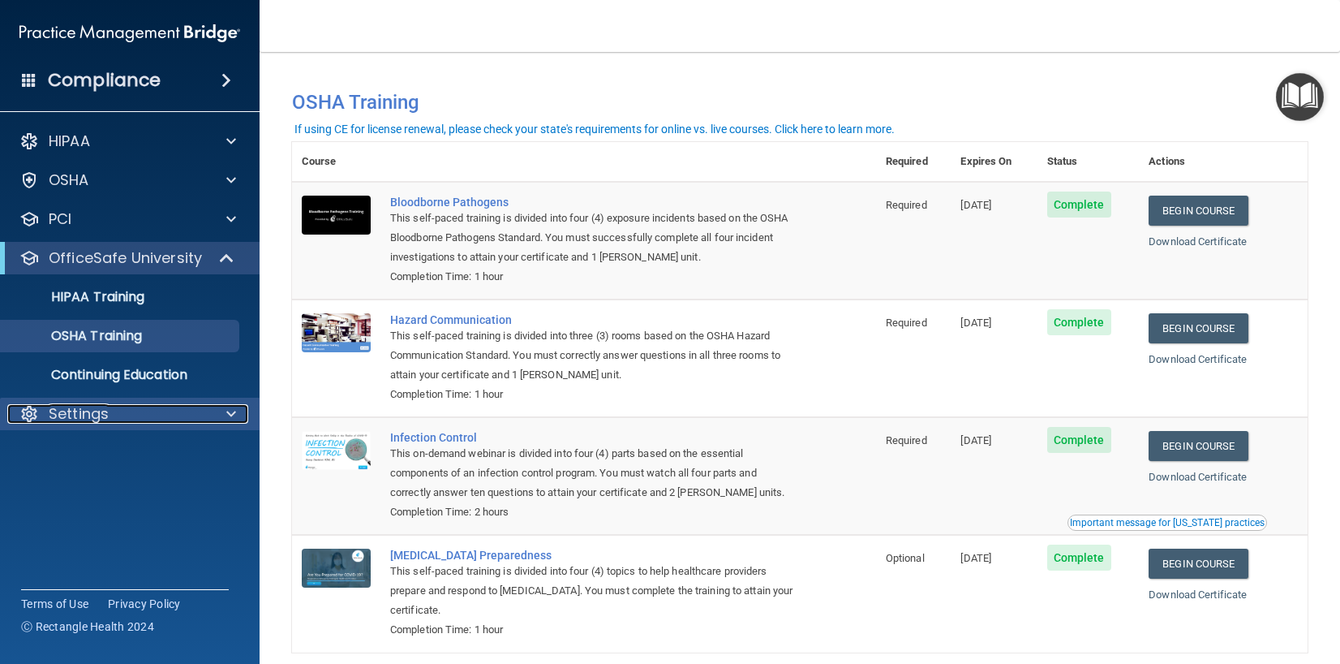
click at [71, 410] on p "Settings" at bounding box center [79, 413] width 60 height 19
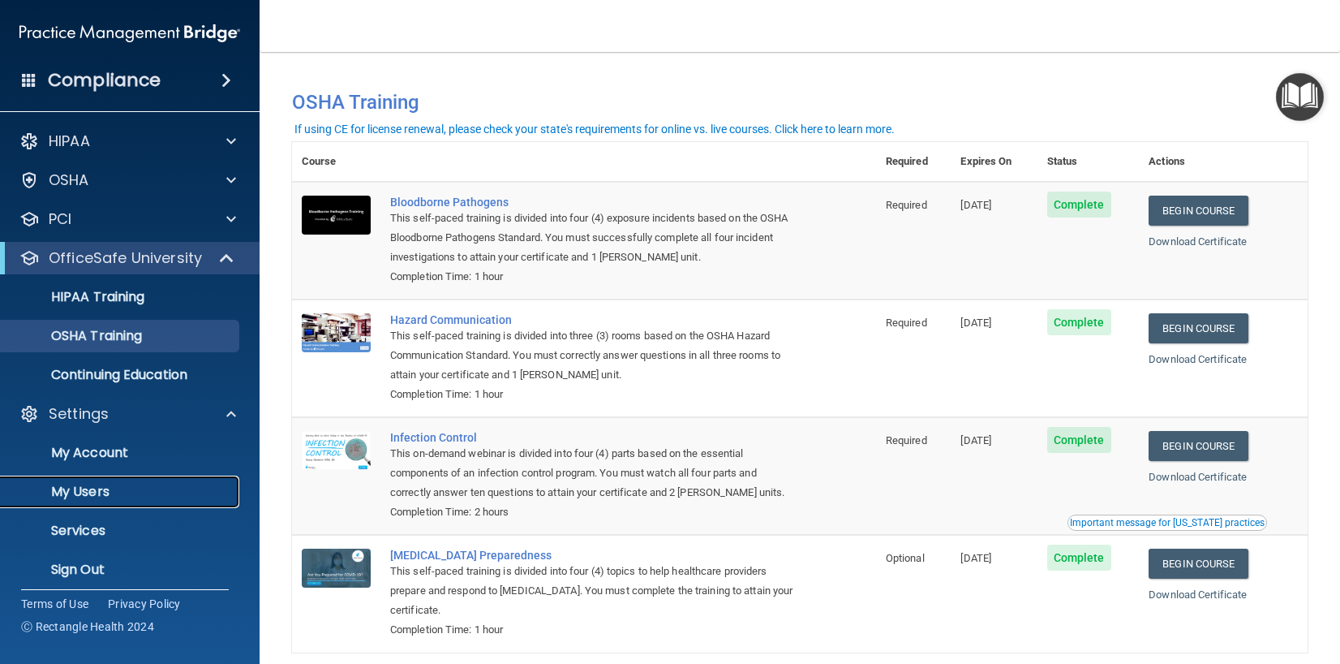
click at [106, 481] on link "My Users" at bounding box center [112, 491] width 256 height 32
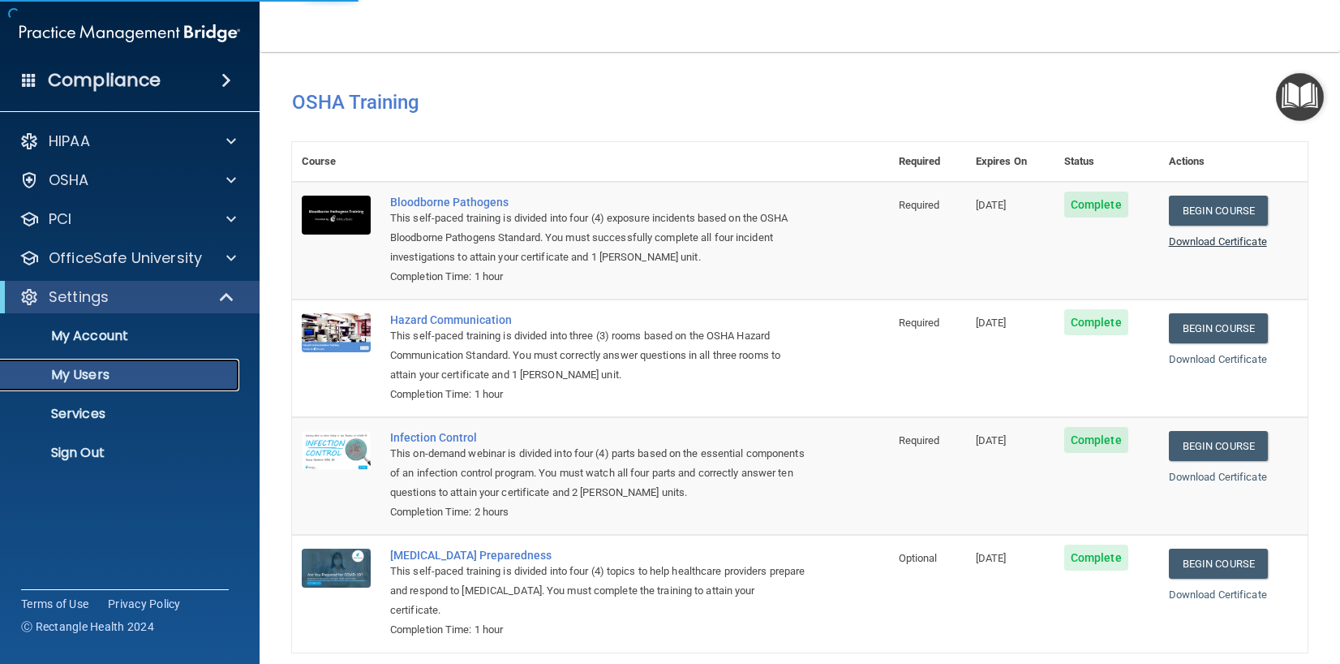
select select "20"
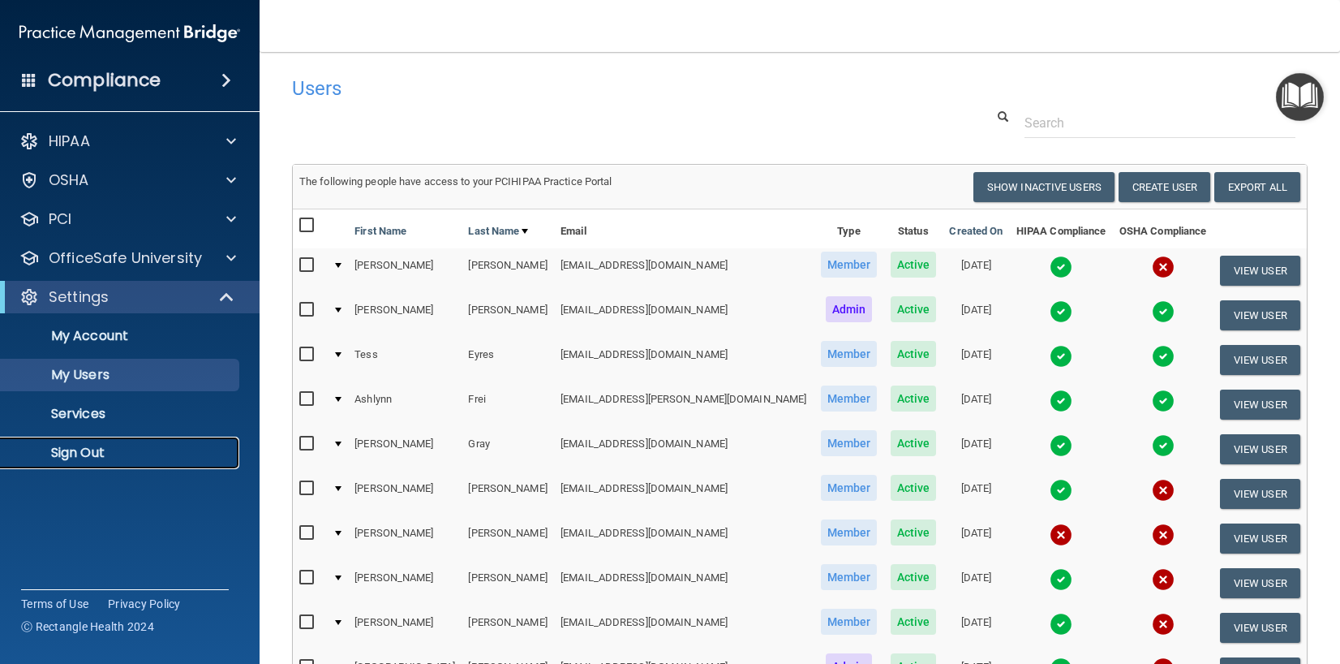
click at [71, 449] on p "Sign Out" at bounding box center [121, 453] width 221 height 16
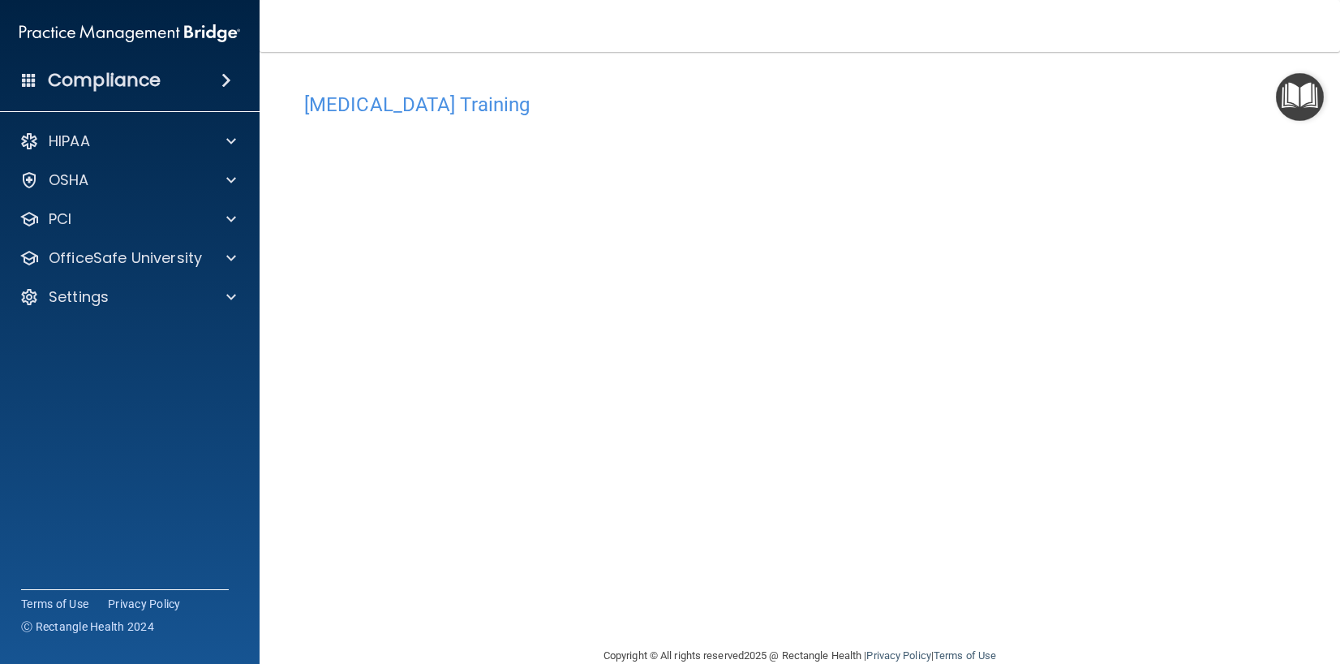
scroll to position [31, 0]
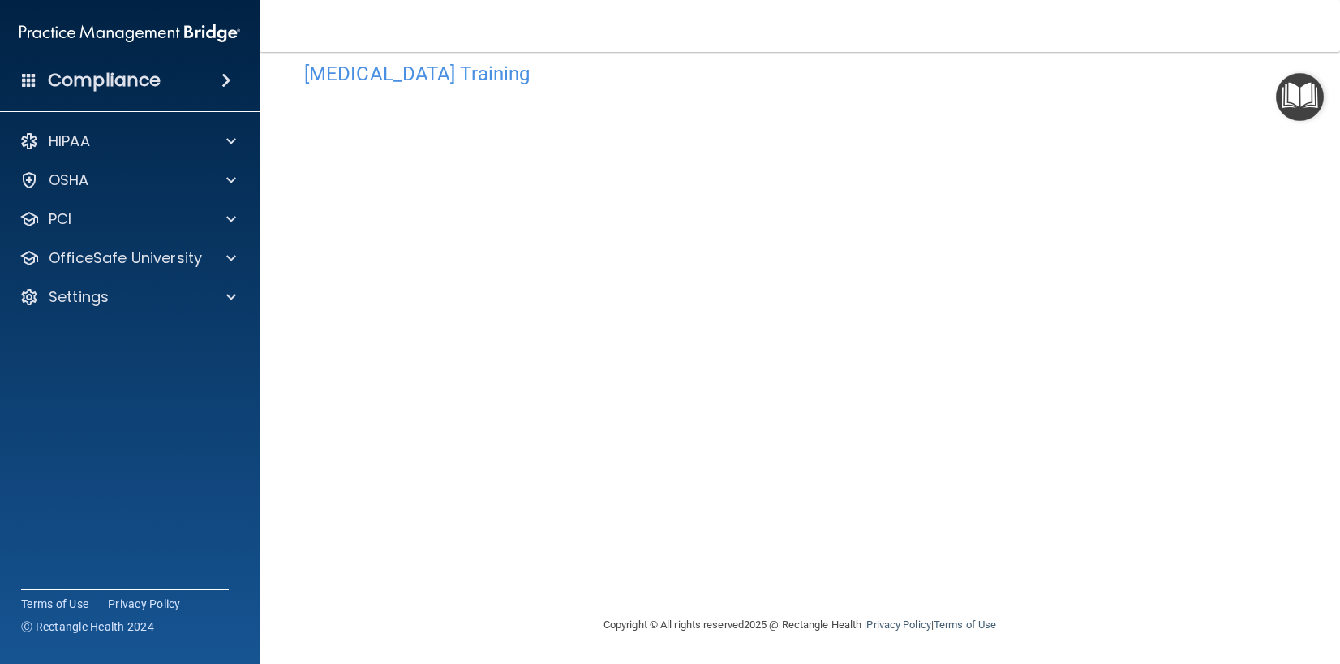
click at [591, 35] on nav "Toggle navigation Maryann Cabrera thetoothom@gmail.com Manage My Enterprise The…" at bounding box center [800, 26] width 1081 height 52
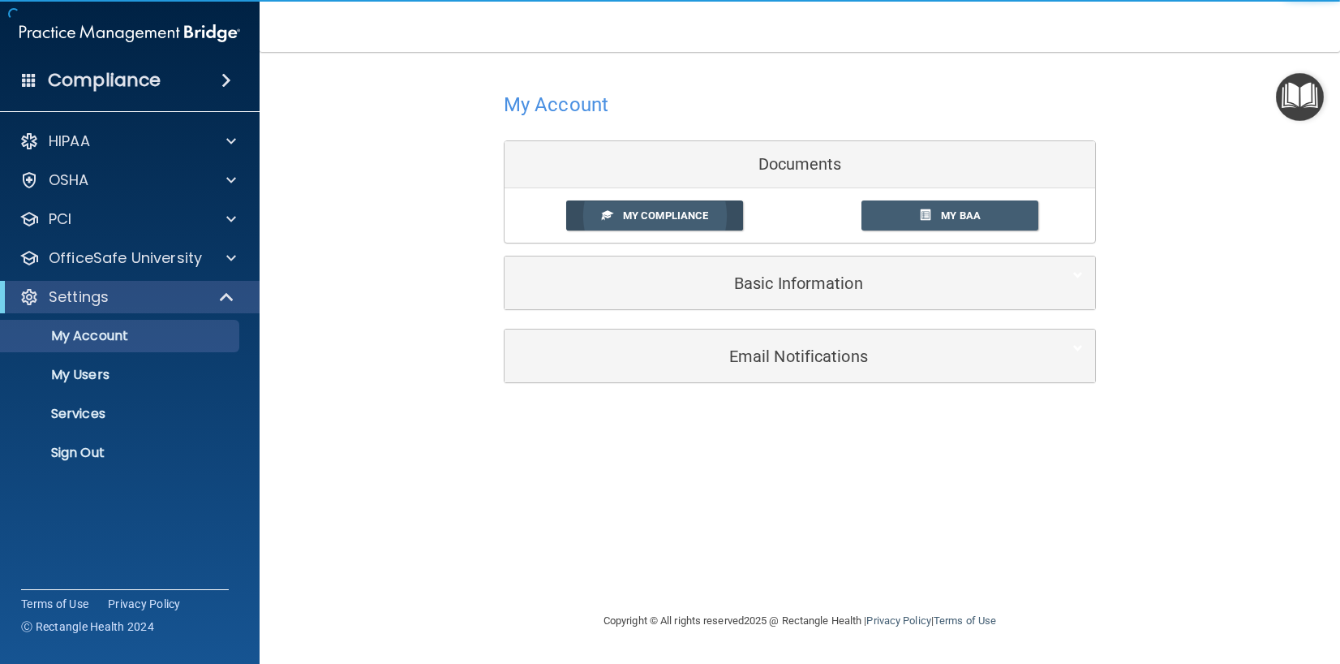
click at [658, 205] on link "My Compliance" at bounding box center [655, 215] width 178 height 30
